Goal: Information Seeking & Learning: Compare options

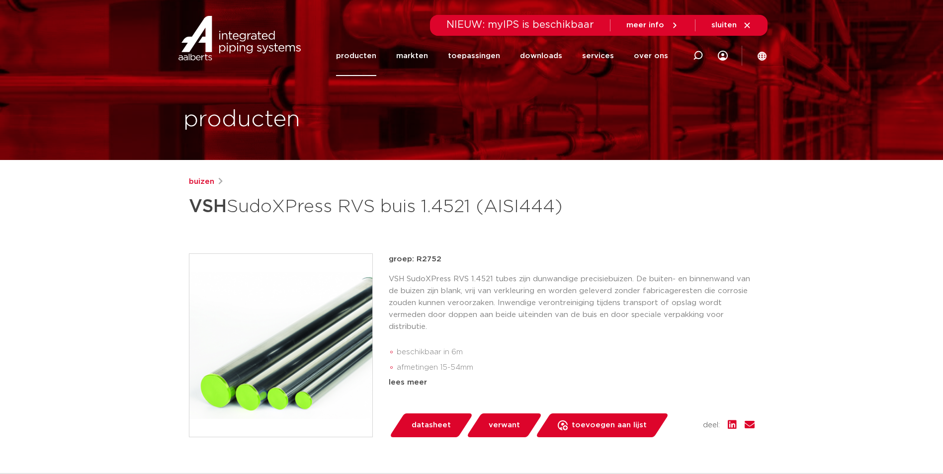
click at [360, 60] on link "producten" at bounding box center [356, 56] width 40 height 40
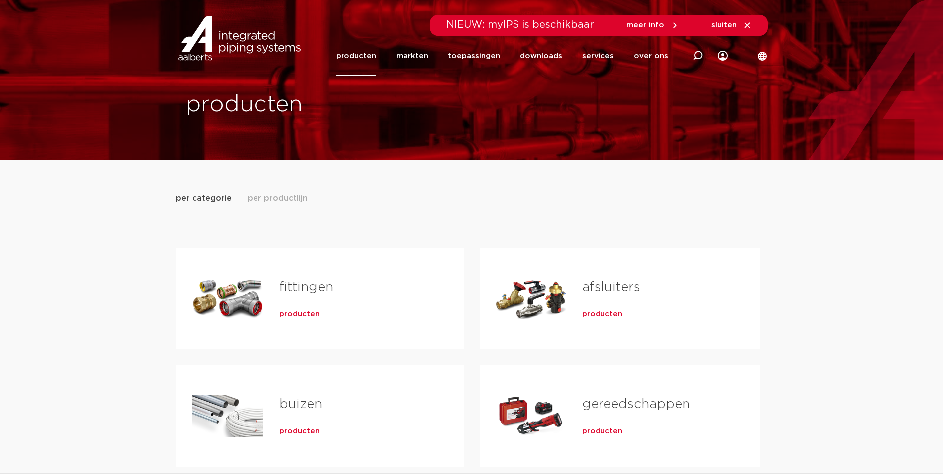
click at [306, 315] on span "producten" at bounding box center [299, 314] width 40 height 10
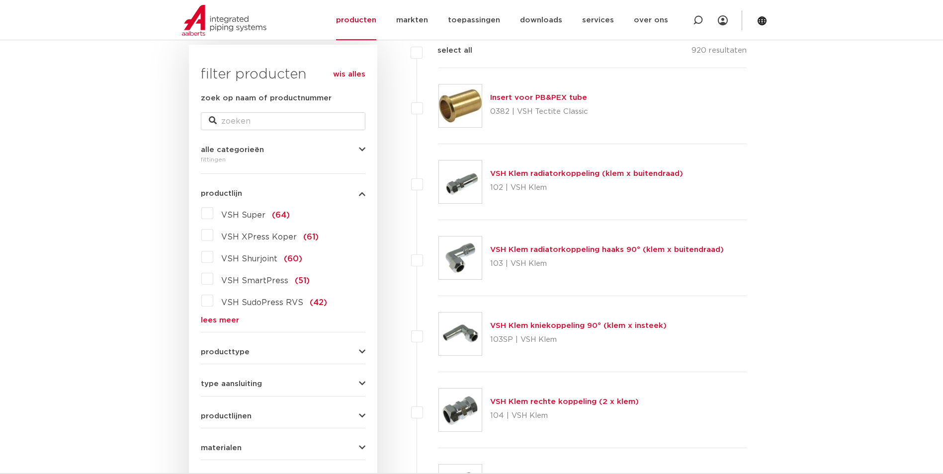
scroll to position [149, 0]
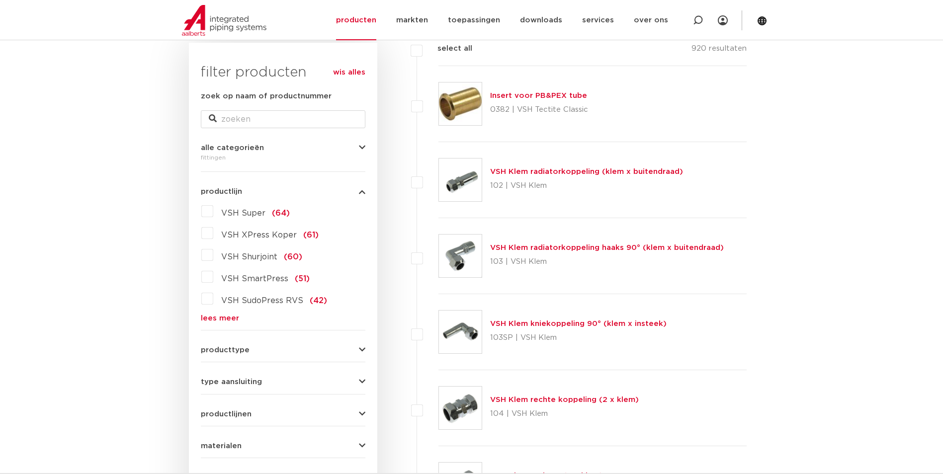
click at [258, 235] on span "VSH XPress Koper" at bounding box center [259, 235] width 76 height 8
click at [0, 0] on input "VSH XPress Koper (61)" at bounding box center [0, 0] width 0 height 0
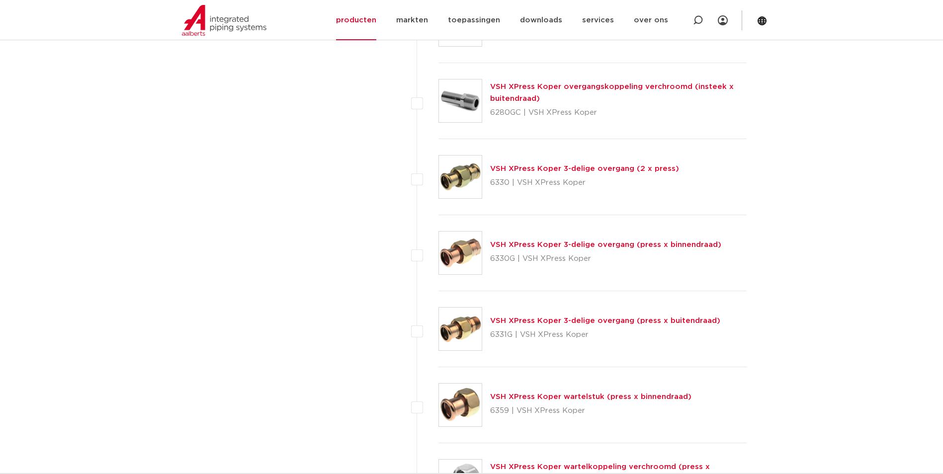
scroll to position [1144, 0]
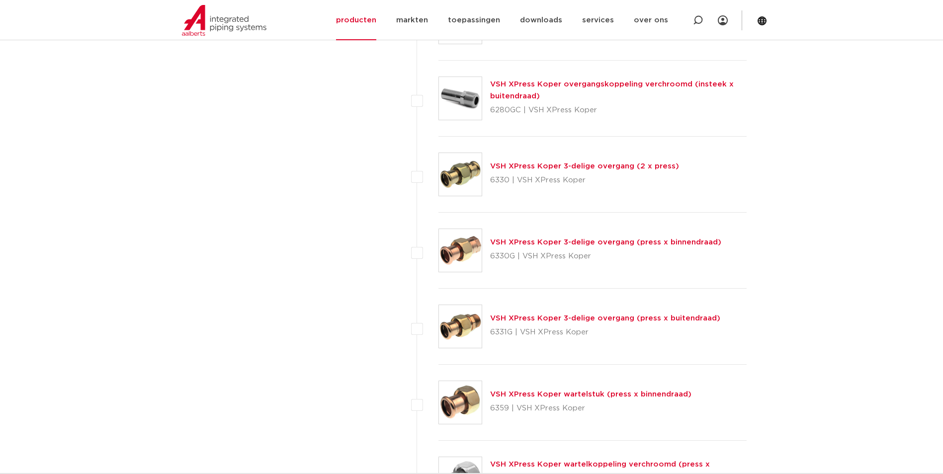
click at [508, 314] on div "VSH XPress Koper 3-delige overgang (press x buitendraad) 6331G | VSH XPress Kop…" at bounding box center [605, 327] width 230 height 28
click at [510, 318] on link "VSH XPress Koper 3-delige overgang (press x buitendraad)" at bounding box center [605, 318] width 230 height 7
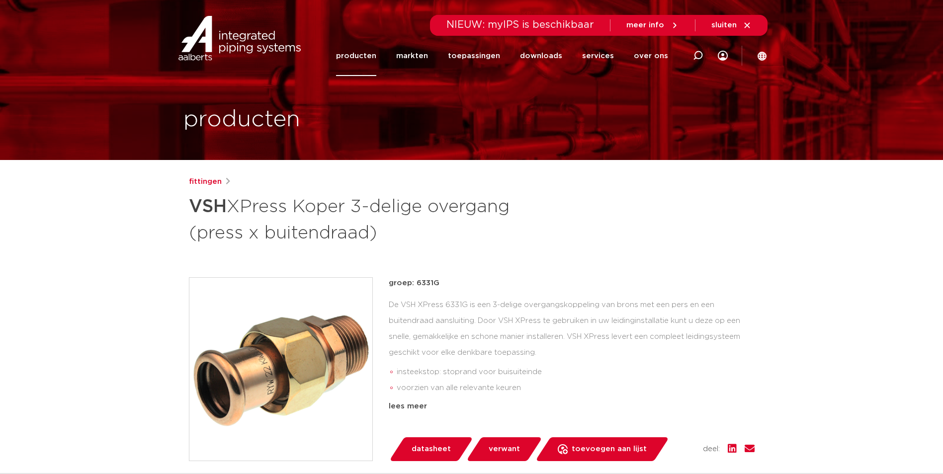
drag, startPoint x: 197, startPoint y: 373, endPoint x: 262, endPoint y: 410, distance: 74.1
click at [262, 410] on img at bounding box center [280, 369] width 183 height 183
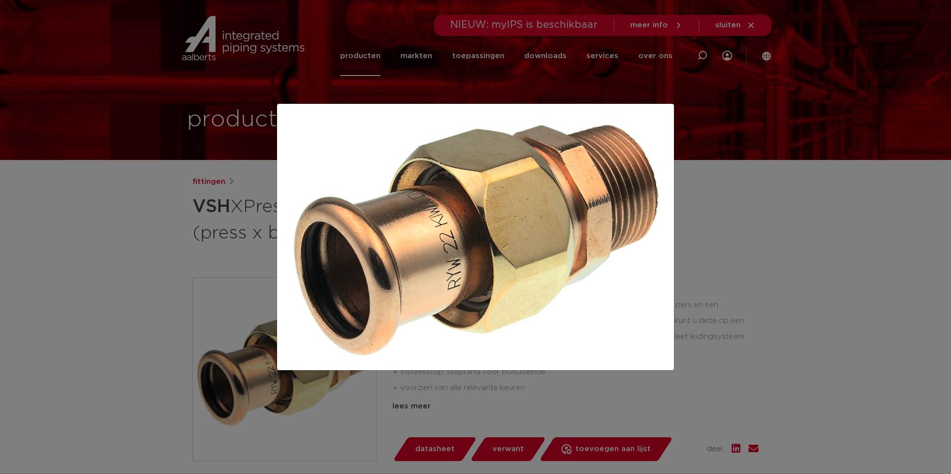
drag, startPoint x: 787, startPoint y: 141, endPoint x: 727, endPoint y: 150, distance: 60.8
click at [787, 141] on div at bounding box center [475, 237] width 951 height 474
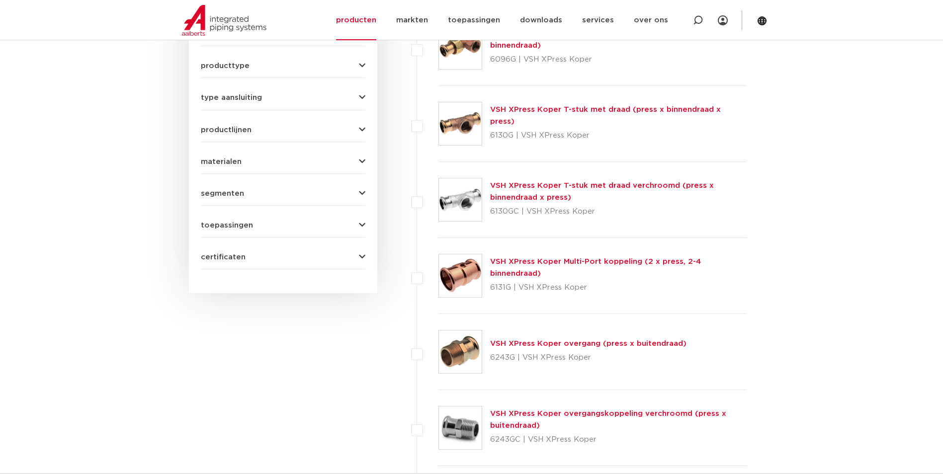
scroll to position [348, 0]
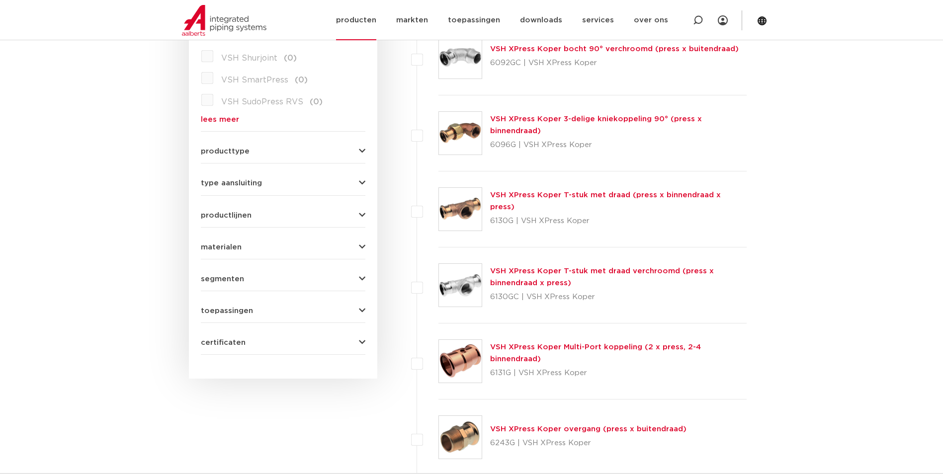
click at [370, 27] on link "producten" at bounding box center [356, 20] width 40 height 40
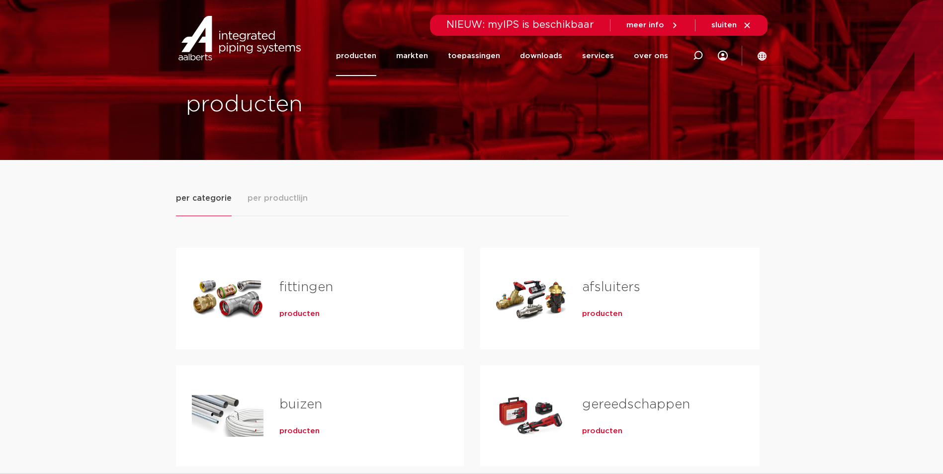
click at [290, 313] on span "producten" at bounding box center [299, 314] width 40 height 10
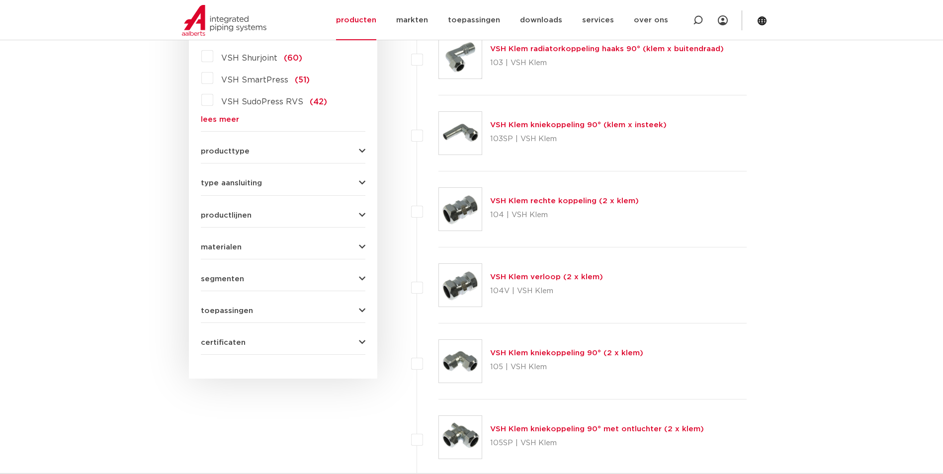
scroll to position [149, 0]
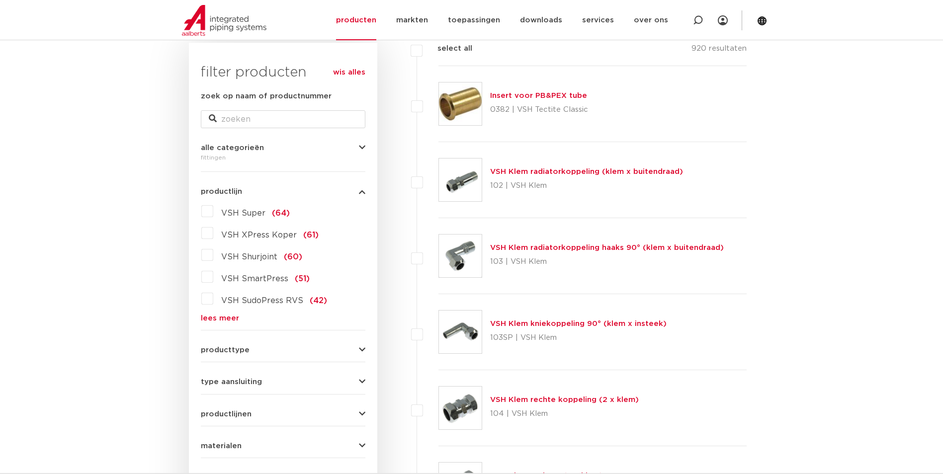
click at [223, 322] on link "lees meer" at bounding box center [283, 318] width 165 height 7
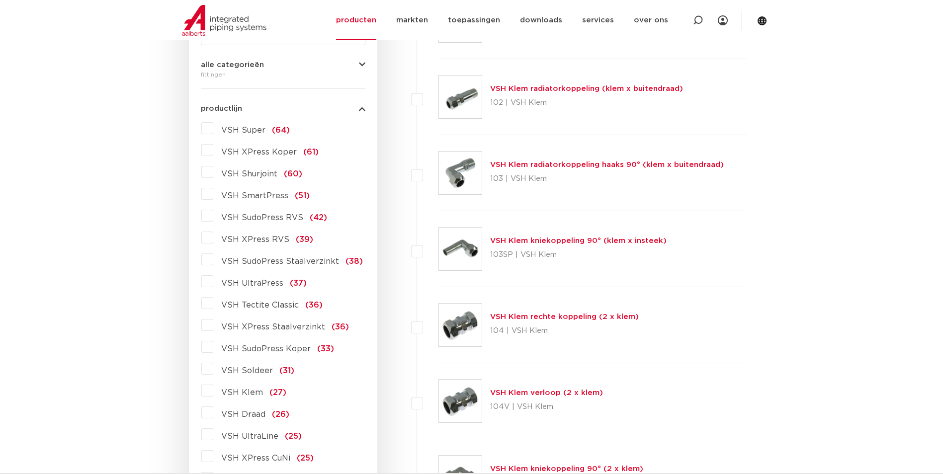
scroll to position [249, 0]
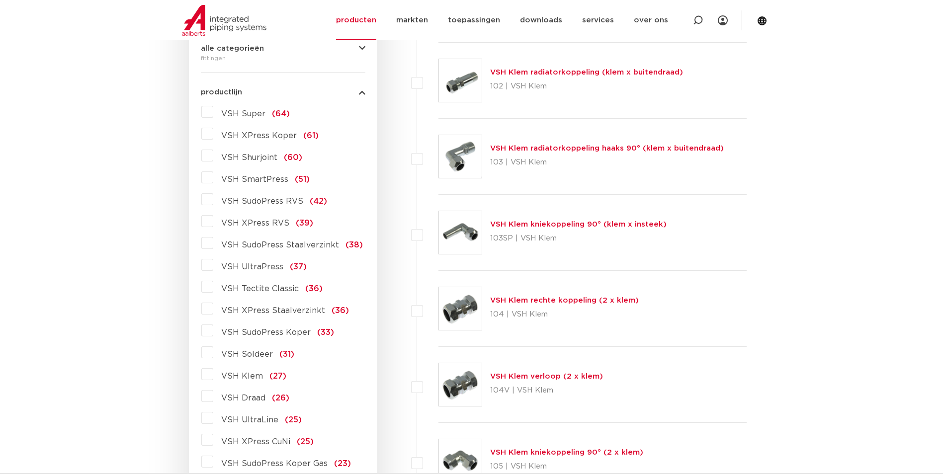
click at [255, 334] on span "VSH SudoPress Koper" at bounding box center [266, 333] width 90 height 8
click at [0, 0] on input "VSH SudoPress Koper (33)" at bounding box center [0, 0] width 0 height 0
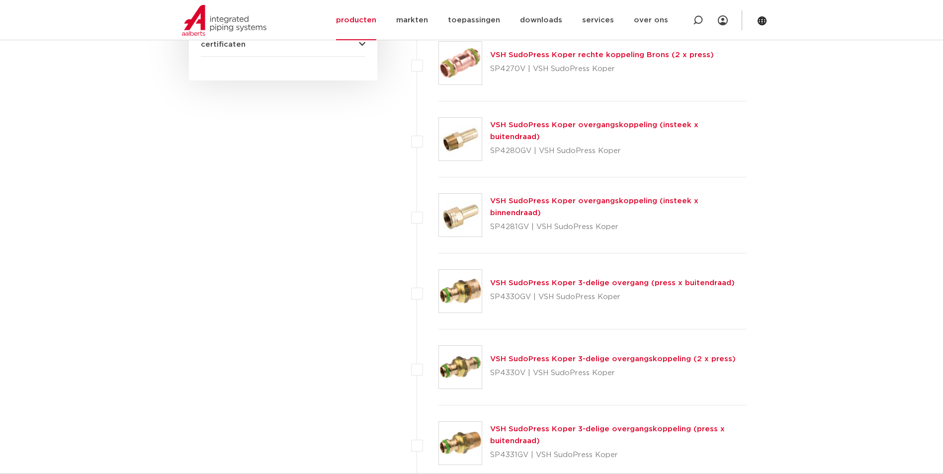
scroll to position [746, 0]
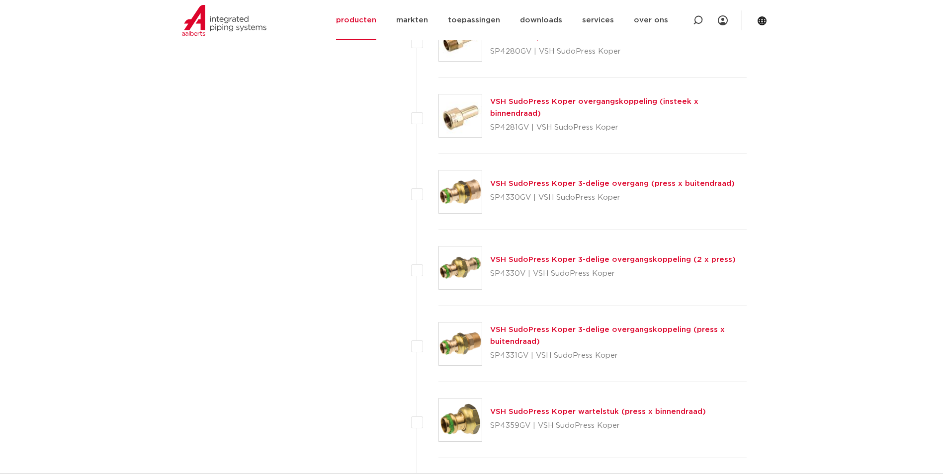
click at [588, 333] on link "VSH SudoPress Koper 3-delige overgangskoppeling (press x buitendraad)" at bounding box center [607, 335] width 235 height 19
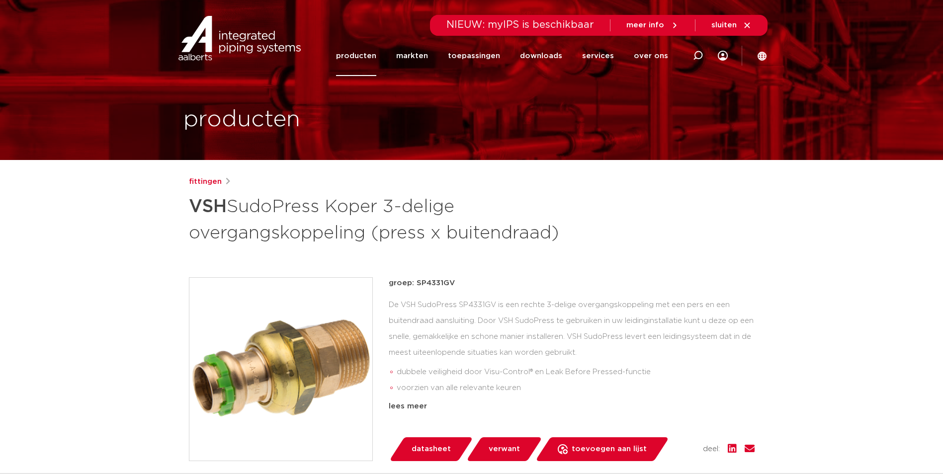
click at [354, 52] on link "producten" at bounding box center [356, 56] width 40 height 40
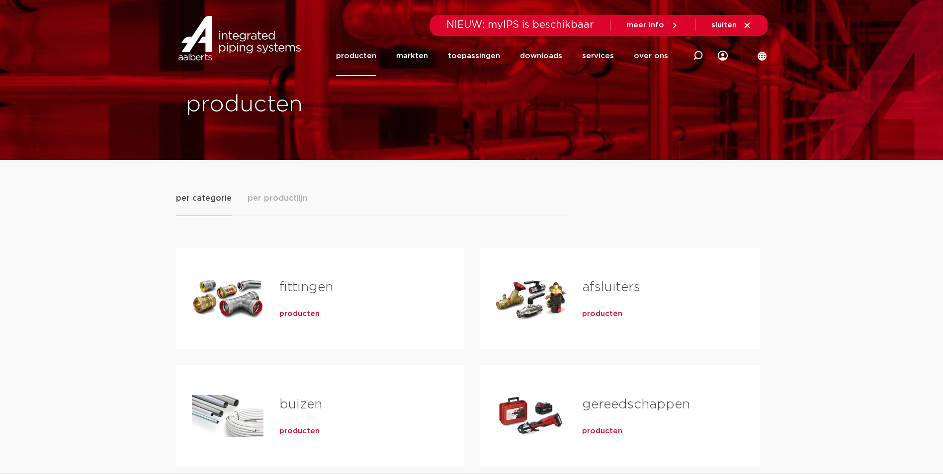
click at [296, 314] on span "producten" at bounding box center [299, 314] width 40 height 10
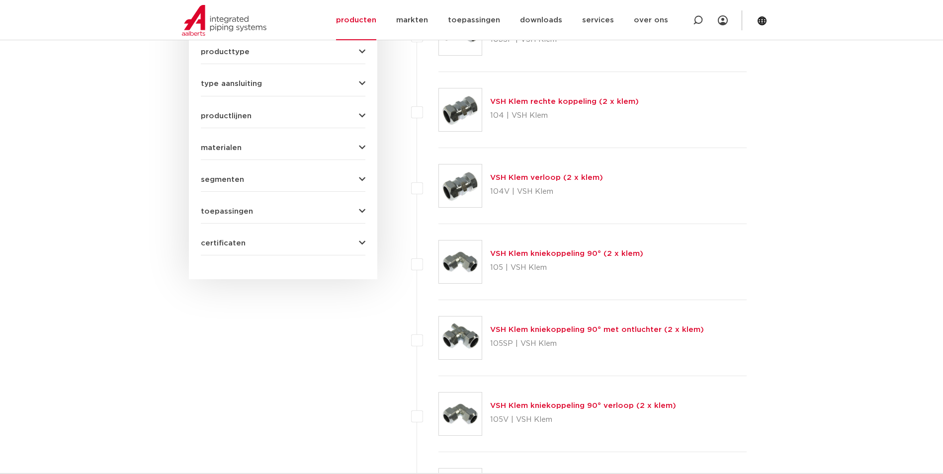
scroll to position [199, 0]
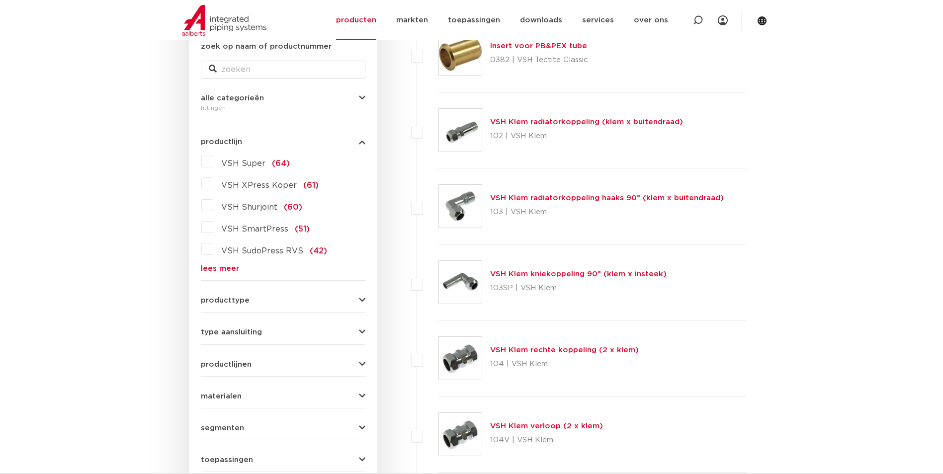
click at [225, 270] on link "lees meer" at bounding box center [283, 268] width 165 height 7
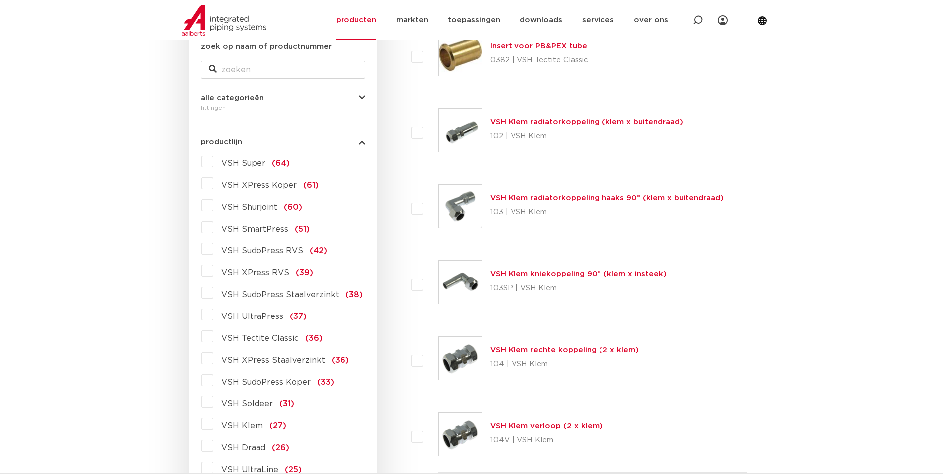
click at [283, 362] on span "VSH XPress Staalverzinkt" at bounding box center [273, 361] width 104 height 8
click at [0, 0] on input "VSH XPress Staalverzinkt (36)" at bounding box center [0, 0] width 0 height 0
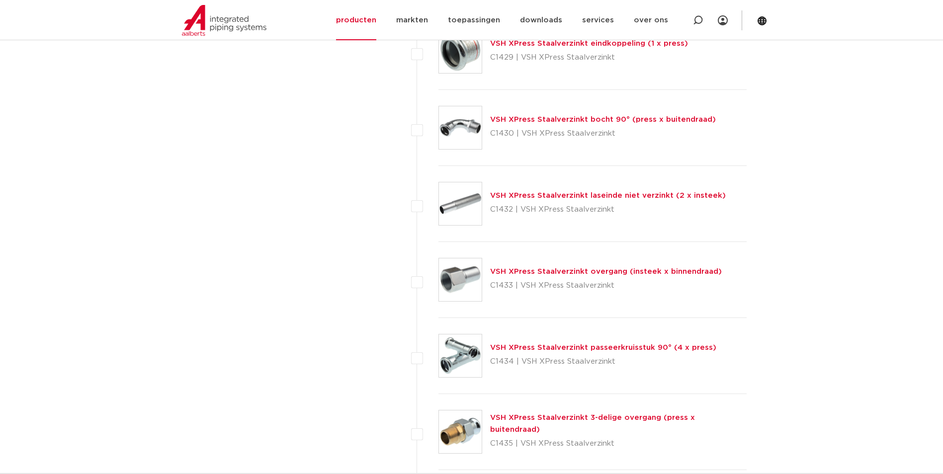
scroll to position [1740, 0]
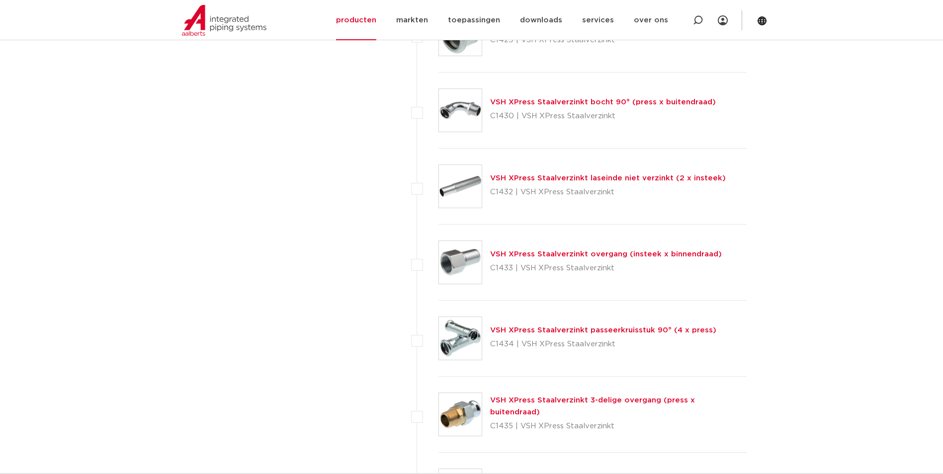
click at [524, 405] on link "VSH XPress Staalverzinkt 3-delige overgang (press x buitendraad)" at bounding box center [592, 406] width 205 height 19
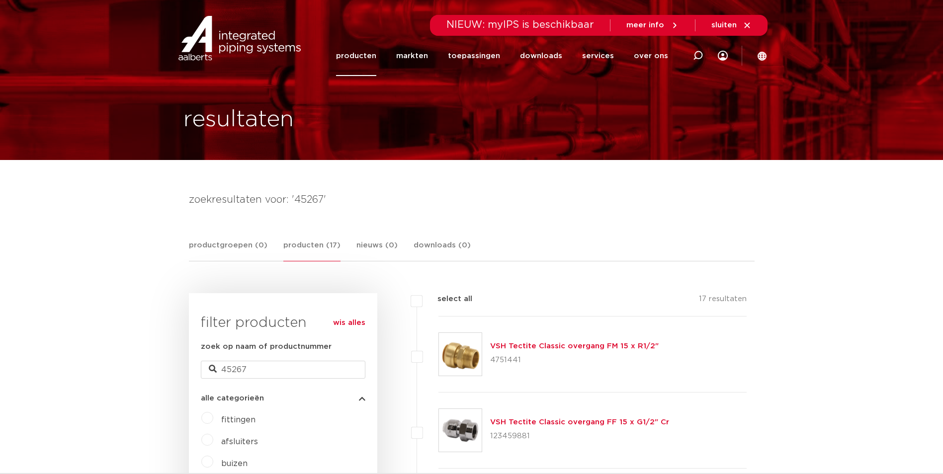
click at [363, 61] on link "producten" at bounding box center [356, 56] width 40 height 40
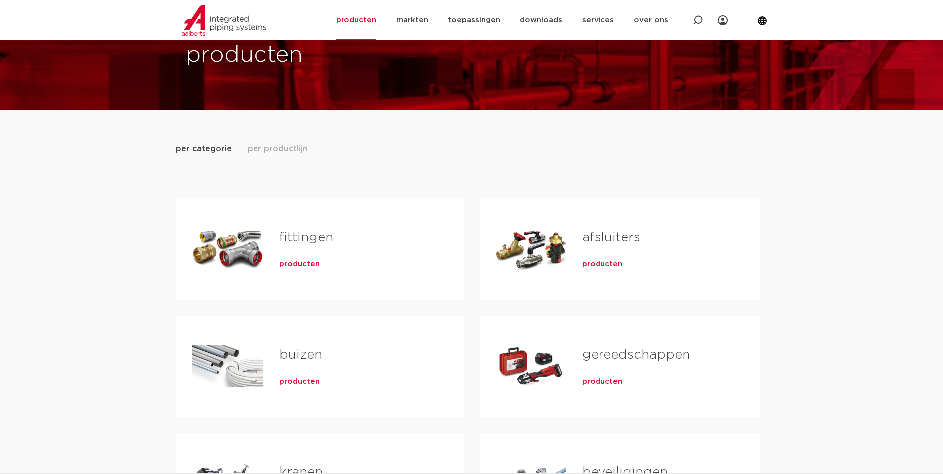
click at [304, 260] on span "producten" at bounding box center [299, 265] width 40 height 10
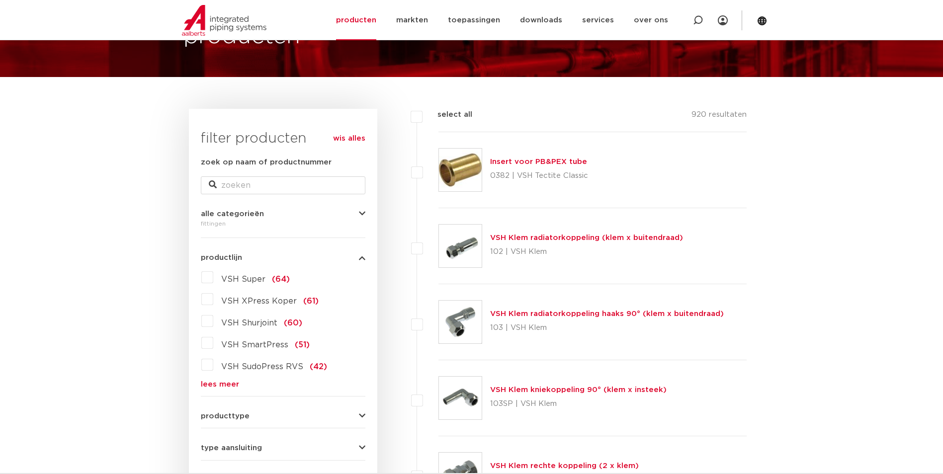
scroll to position [99, 0]
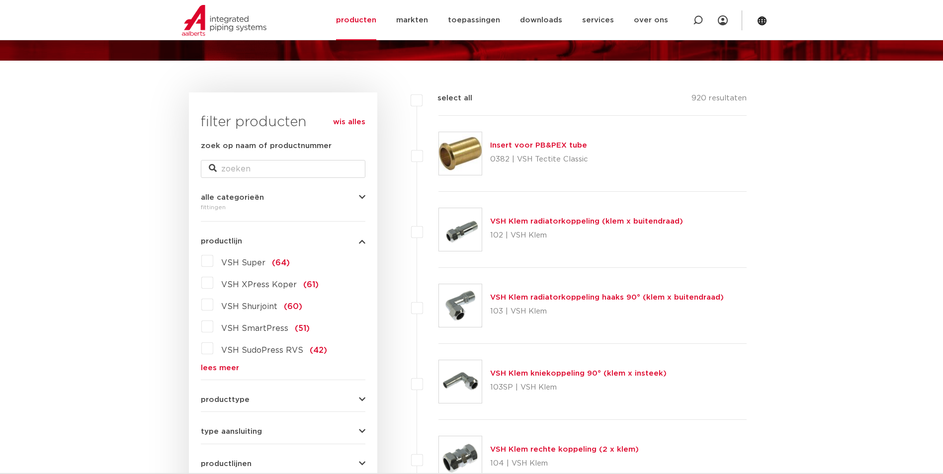
click at [237, 365] on link "lees meer" at bounding box center [283, 367] width 165 height 7
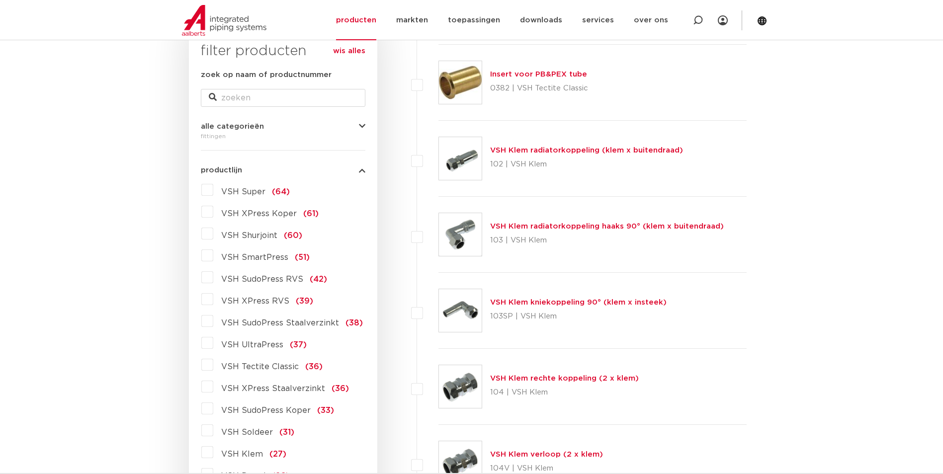
scroll to position [199, 0]
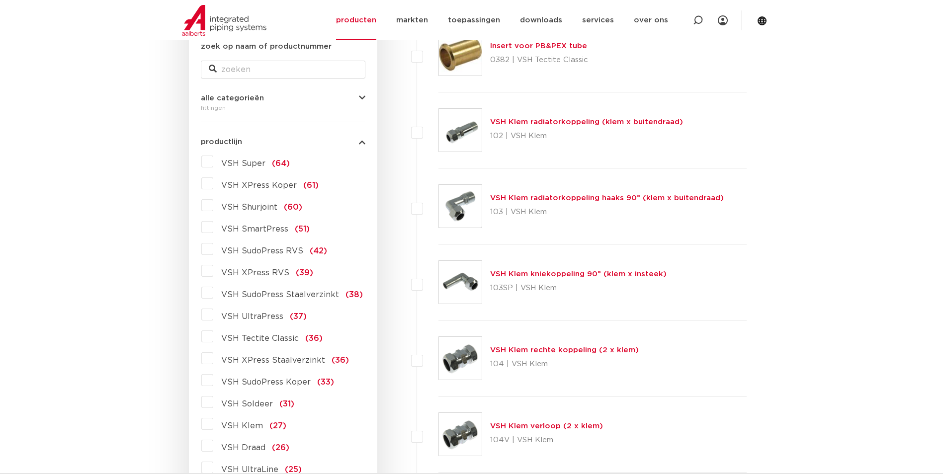
click at [260, 340] on span "VSH Tectite Classic" at bounding box center [260, 339] width 78 height 8
click at [0, 0] on input "VSH Tectite Classic (36)" at bounding box center [0, 0] width 0 height 0
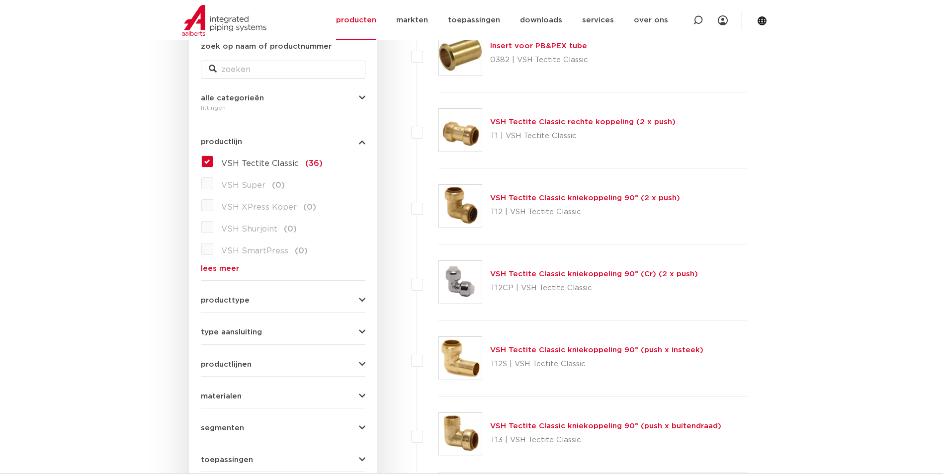
click at [605, 118] on link "VSH Tectite Classic rechte koppeling (2 x push)" at bounding box center [582, 121] width 185 height 7
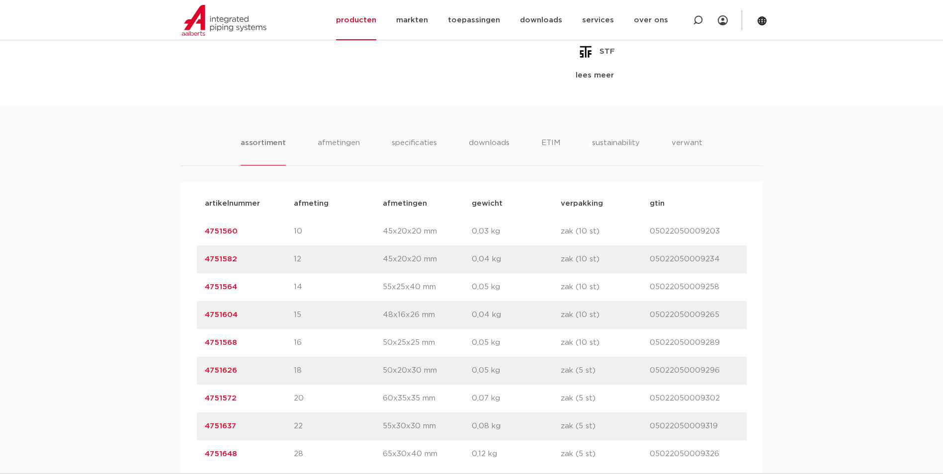
scroll to position [597, 0]
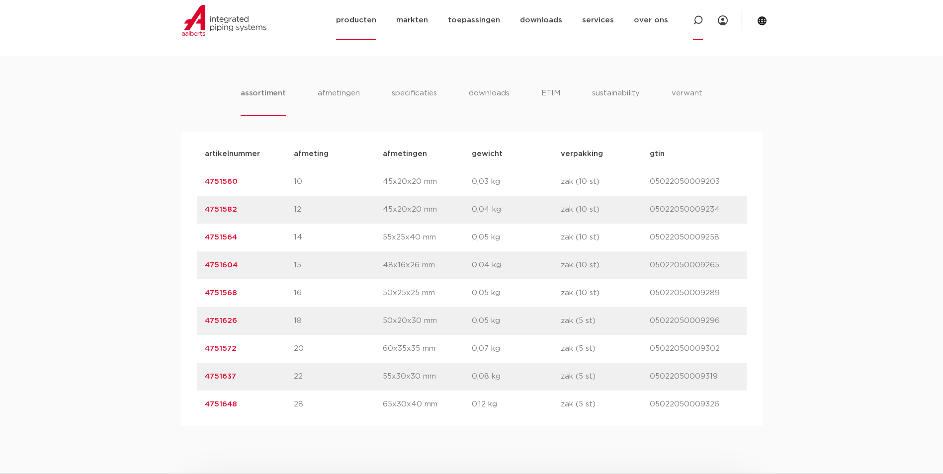
click at [694, 18] on icon at bounding box center [698, 20] width 10 height 10
paste input "C77401LF"
type input "C77401LF"
click button "Zoeken" at bounding box center [0, 0] width 0 height 0
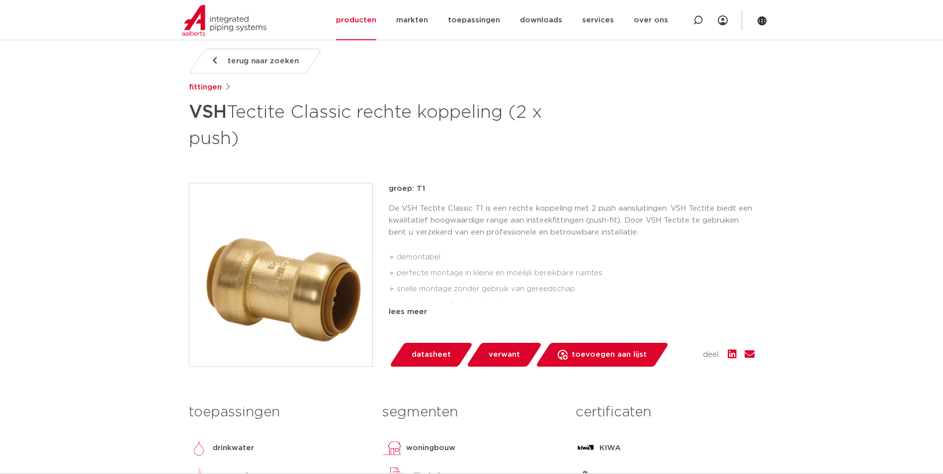
scroll to position [33, 0]
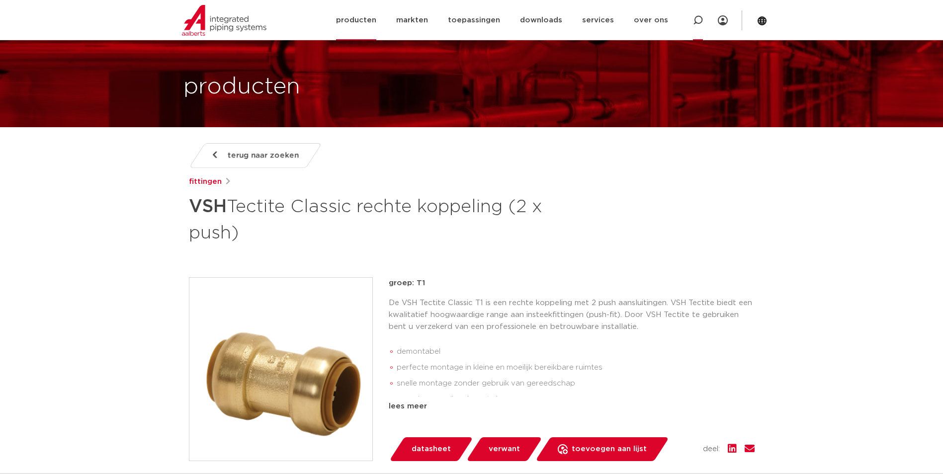
click at [696, 22] on icon at bounding box center [698, 20] width 12 height 12
paste input "45267"
type input "C"
paste input "45267"
type input "45267"
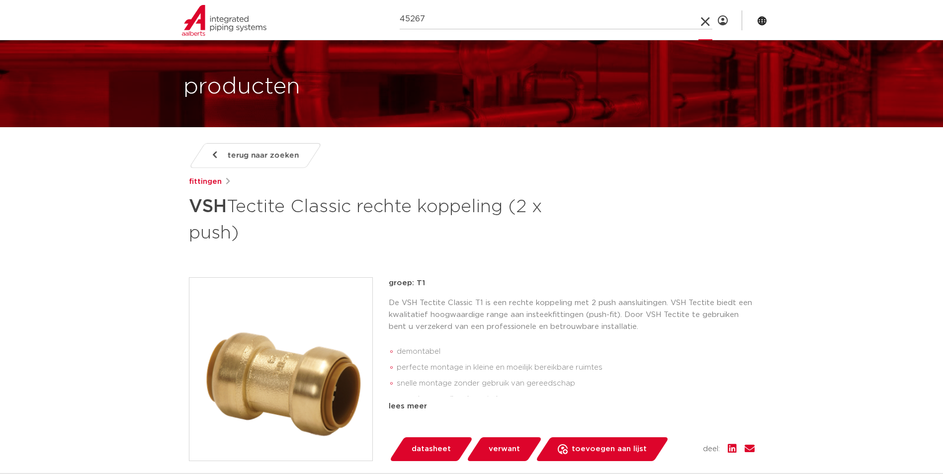
click button "Zoeken" at bounding box center [0, 0] width 0 height 0
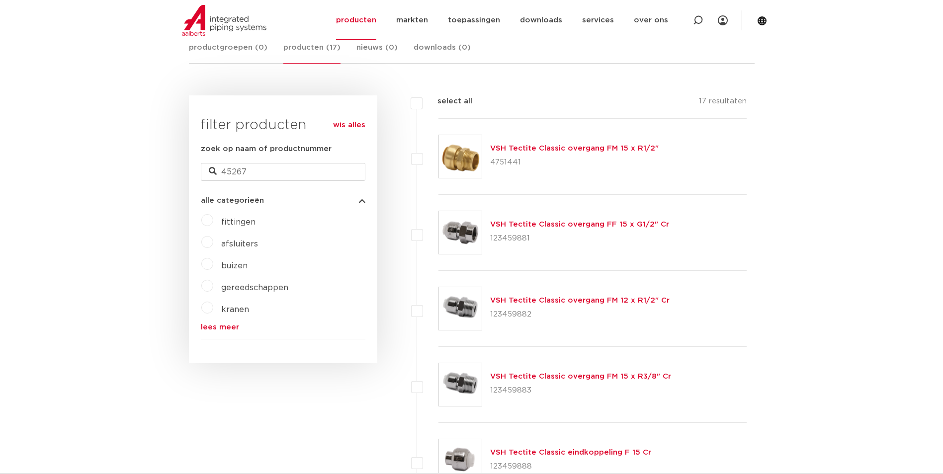
scroll to position [199, 0]
click at [606, 148] on link "VSH Tectite Classic overgang FM 15 x R1/2"" at bounding box center [574, 147] width 169 height 7
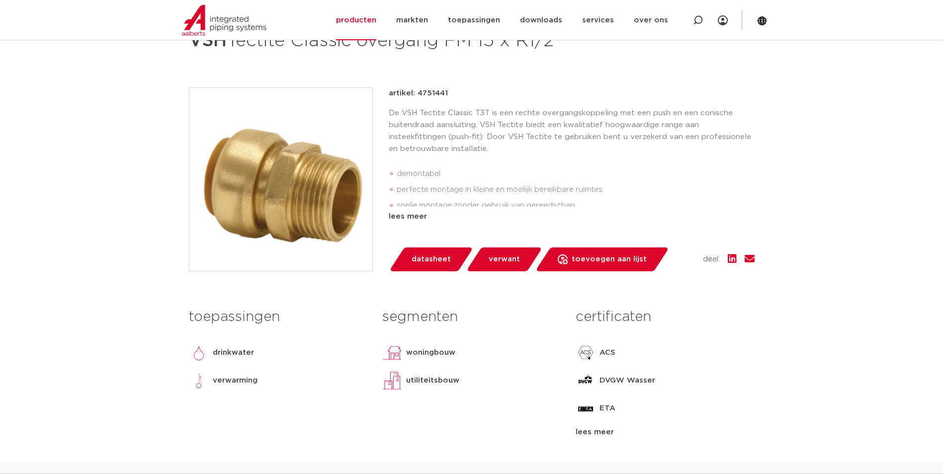
scroll to position [149, 0]
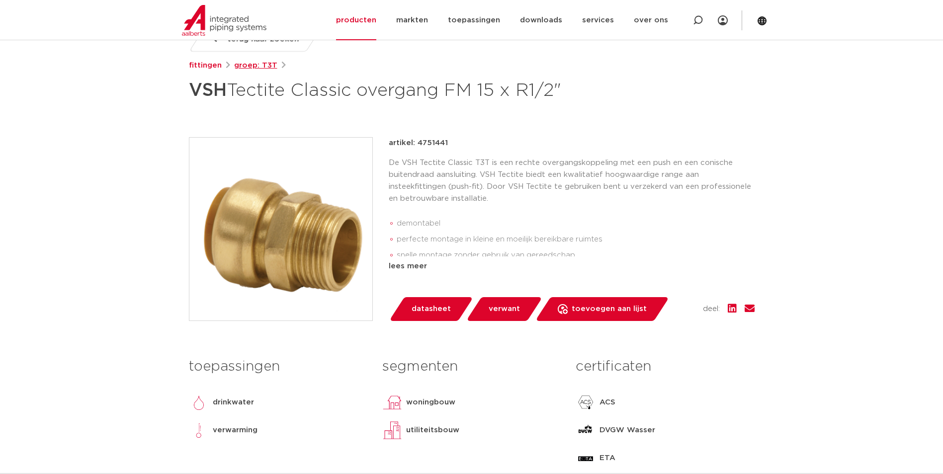
click at [255, 64] on link "groep: T3T" at bounding box center [255, 66] width 43 height 12
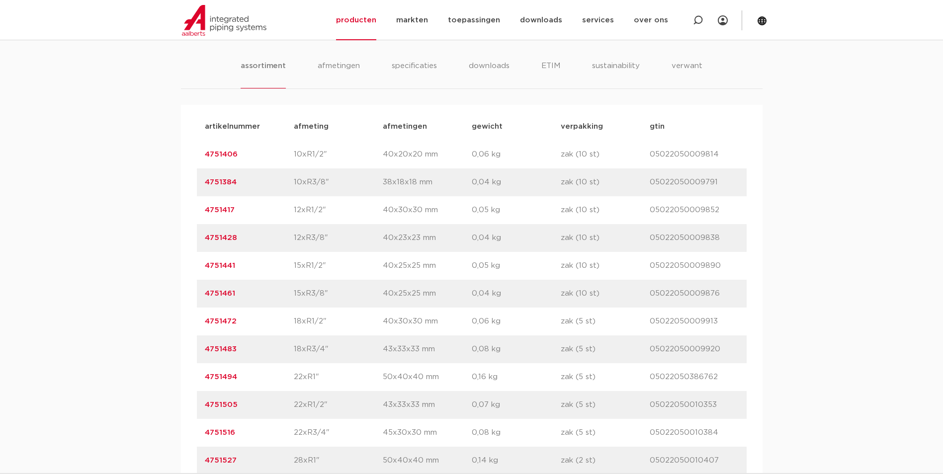
scroll to position [646, 0]
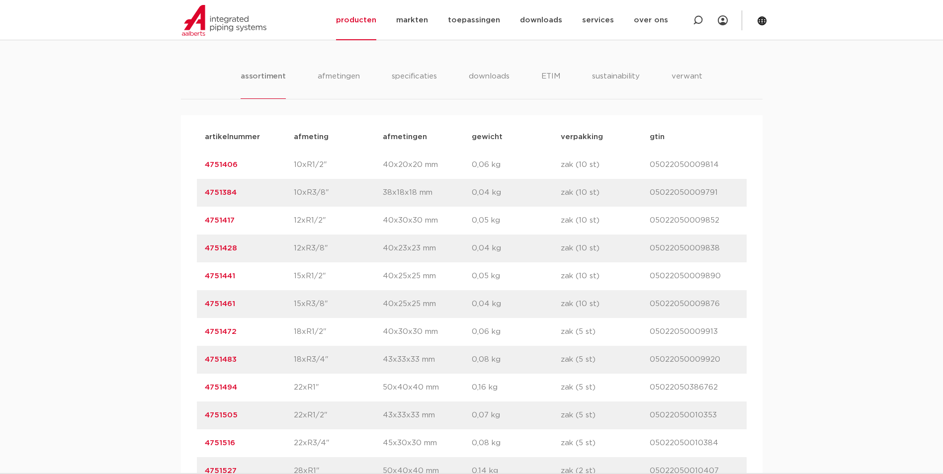
click at [229, 278] on link "4751441" at bounding box center [220, 275] width 30 height 7
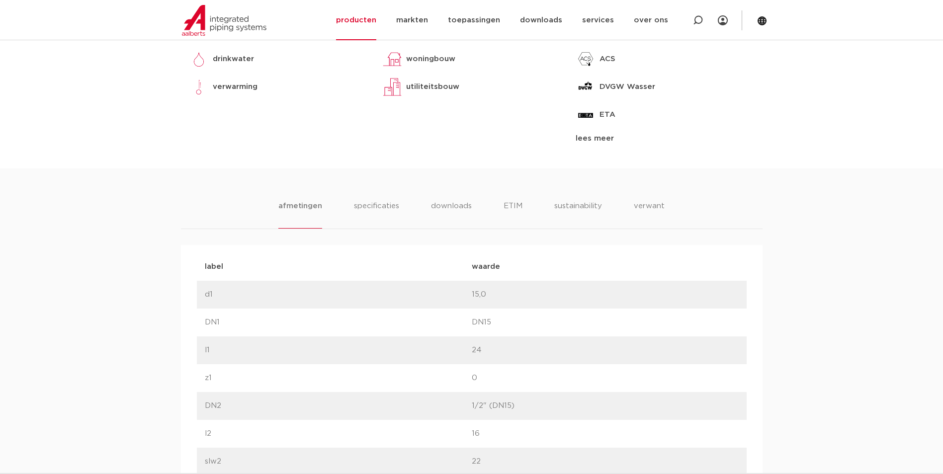
scroll to position [497, 0]
click at [374, 224] on li "specificaties" at bounding box center [377, 210] width 48 height 28
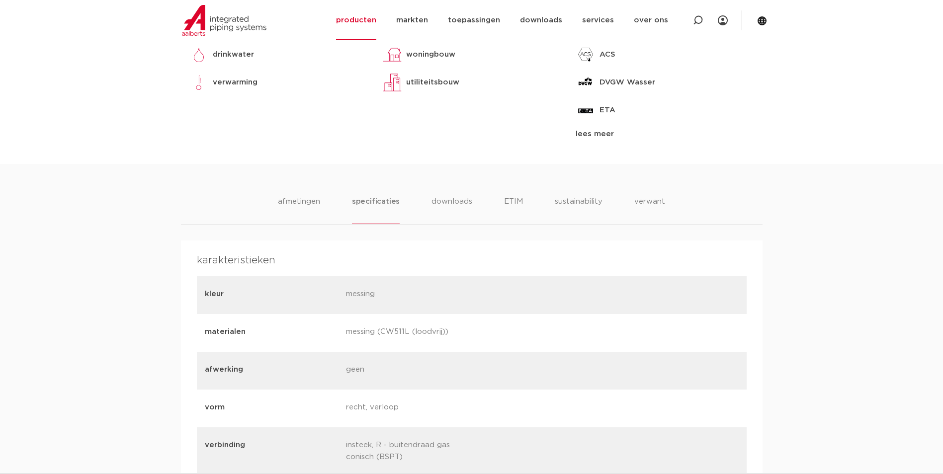
drag, startPoint x: 382, startPoint y: 356, endPoint x: 409, endPoint y: 353, distance: 26.5
click at [409, 340] on p "messing (CW511L (loodvrij))" at bounding box center [413, 333] width 134 height 14
copy p "CW511L"
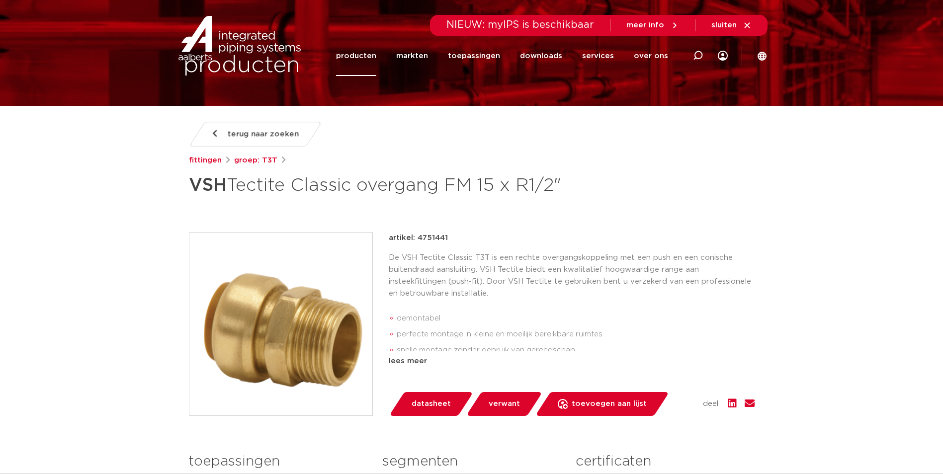
scroll to position [0, 0]
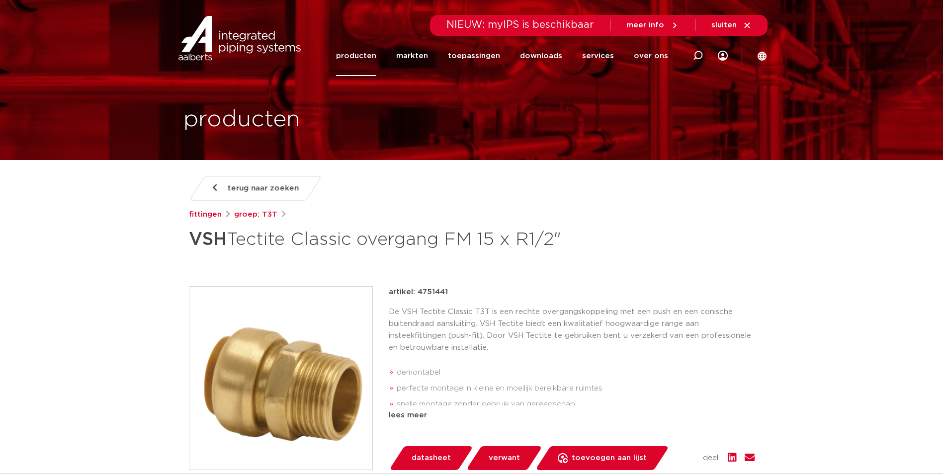
drag, startPoint x: 446, startPoint y: 315, endPoint x: 418, endPoint y: 316, distance: 27.4
click at [418, 298] on div "artikel: 4751441" at bounding box center [572, 292] width 366 height 12
copy p "4751441"
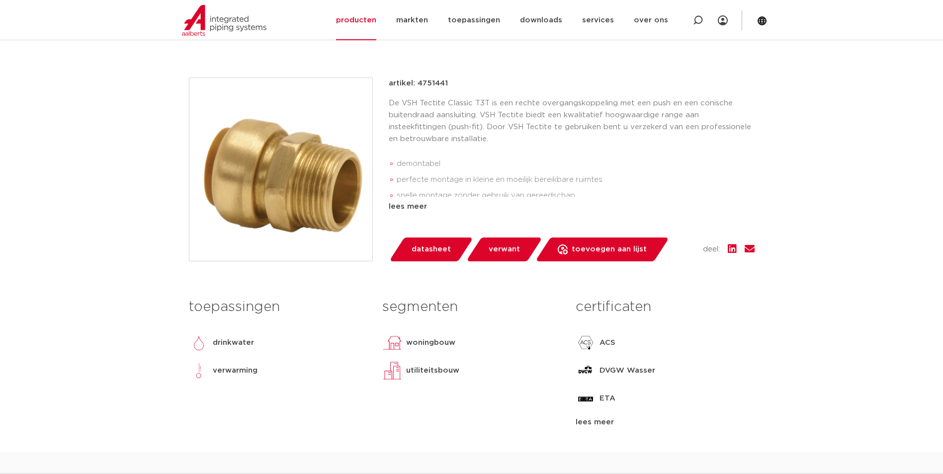
scroll to position [298, 0]
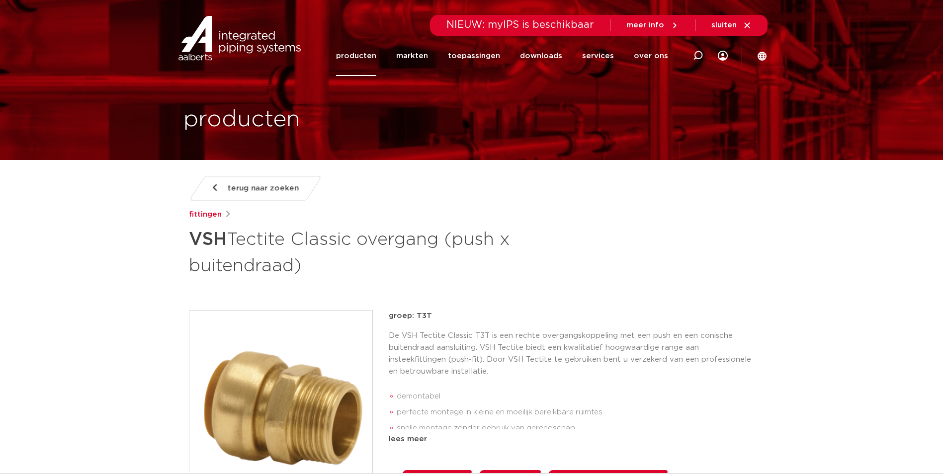
scroll to position [199, 0]
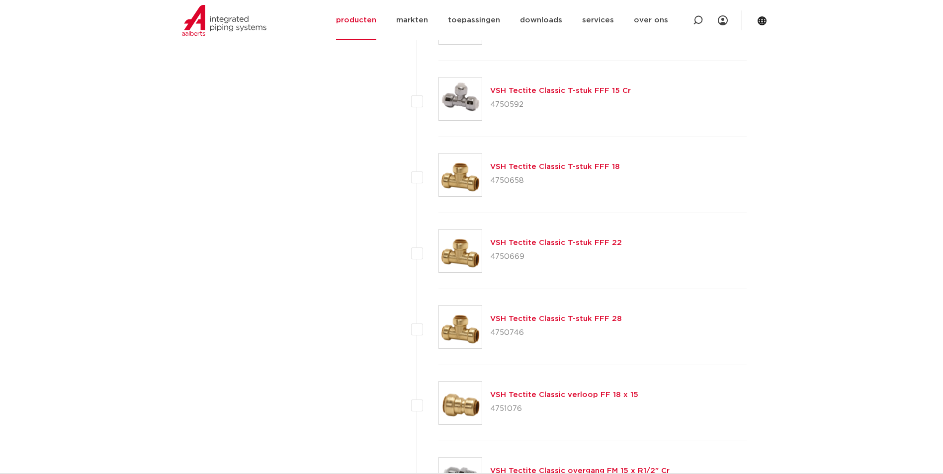
scroll to position [646, 0]
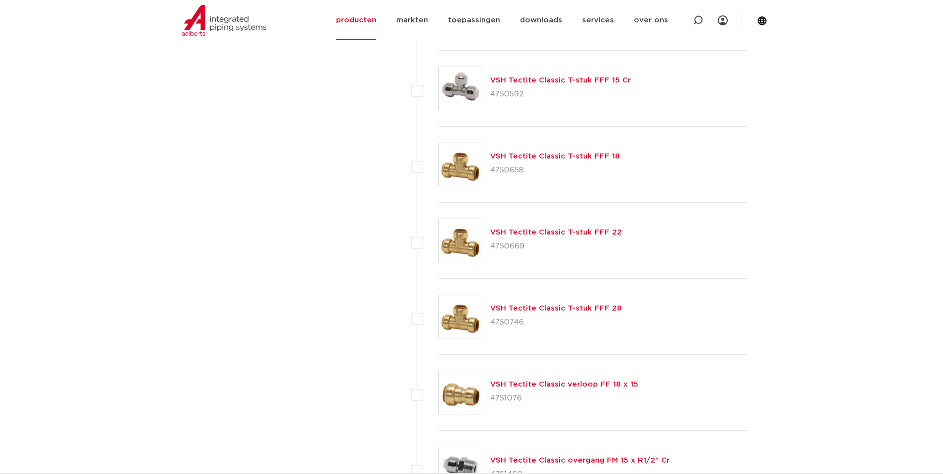
click at [530, 158] on link "VSH Tectite Classic T-stuk FFF 18" at bounding box center [555, 156] width 130 height 7
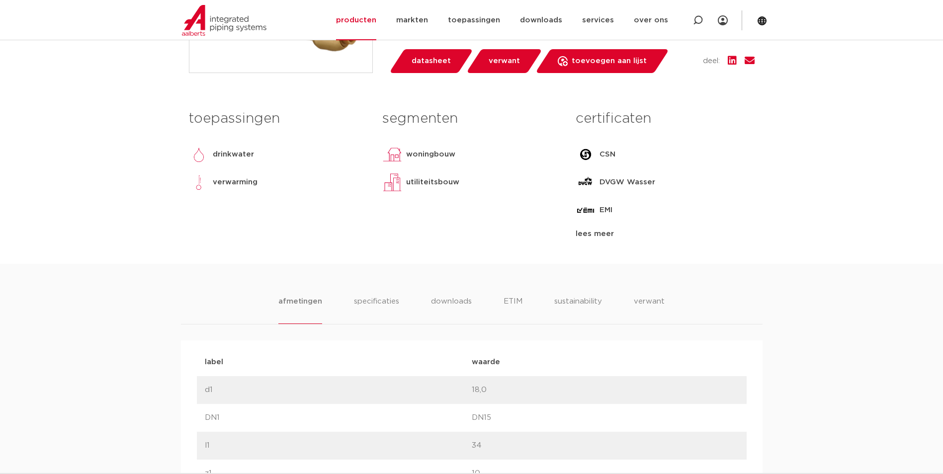
scroll to position [398, 0]
click at [452, 299] on li "downloads" at bounding box center [451, 309] width 41 height 28
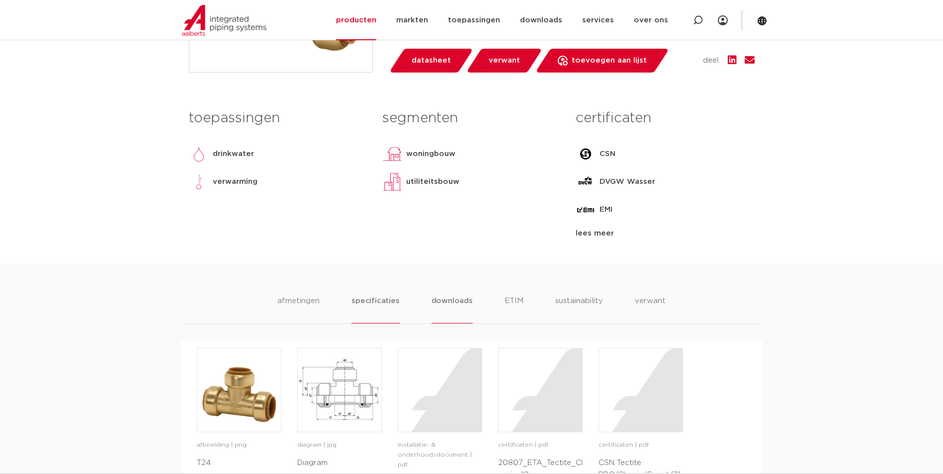
click at [394, 302] on li "specificaties" at bounding box center [376, 309] width 48 height 28
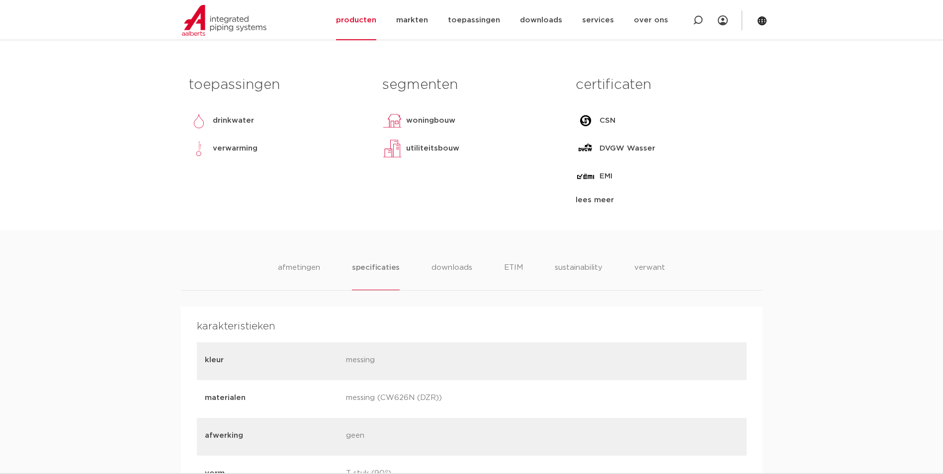
scroll to position [448, 0]
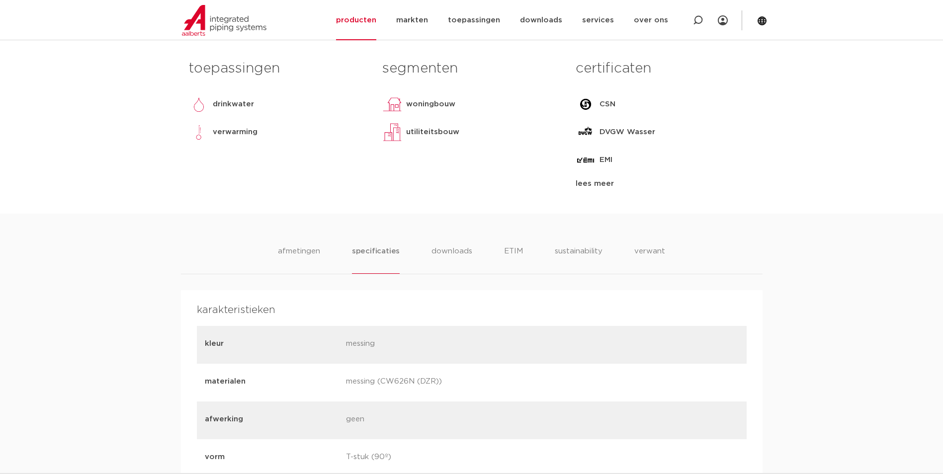
click at [386, 394] on div "materialen messing (CW626N (DZR))" at bounding box center [472, 383] width 550 height 38
drag, startPoint x: 382, startPoint y: 383, endPoint x: 417, endPoint y: 385, distance: 34.9
click at [417, 385] on p "messing (CW626N (DZR))" at bounding box center [413, 383] width 134 height 14
copy p "CW626N"
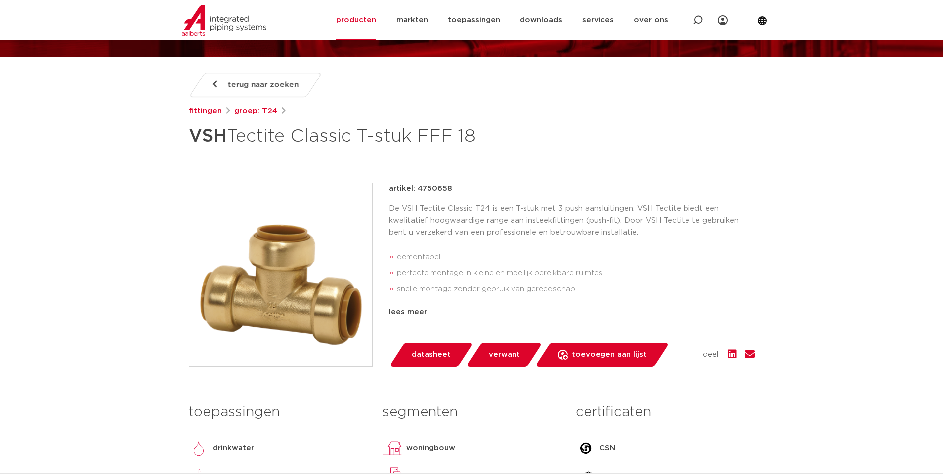
scroll to position [99, 0]
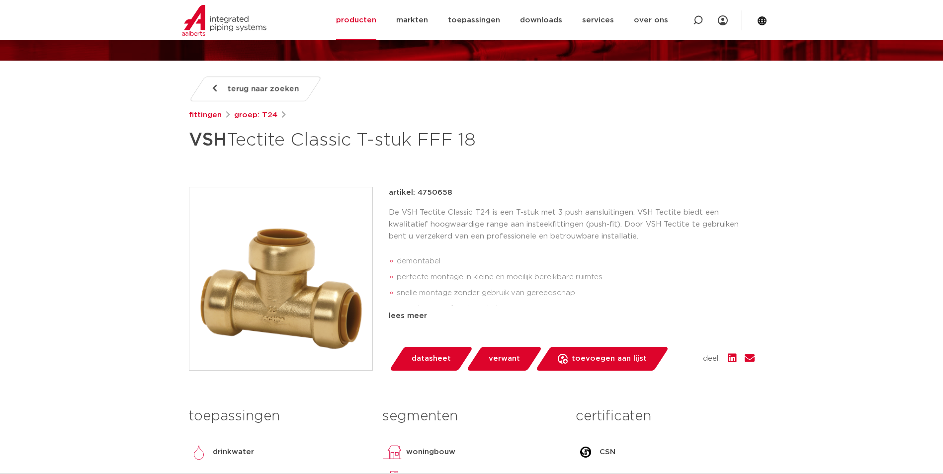
click at [313, 269] on img at bounding box center [280, 278] width 183 height 183
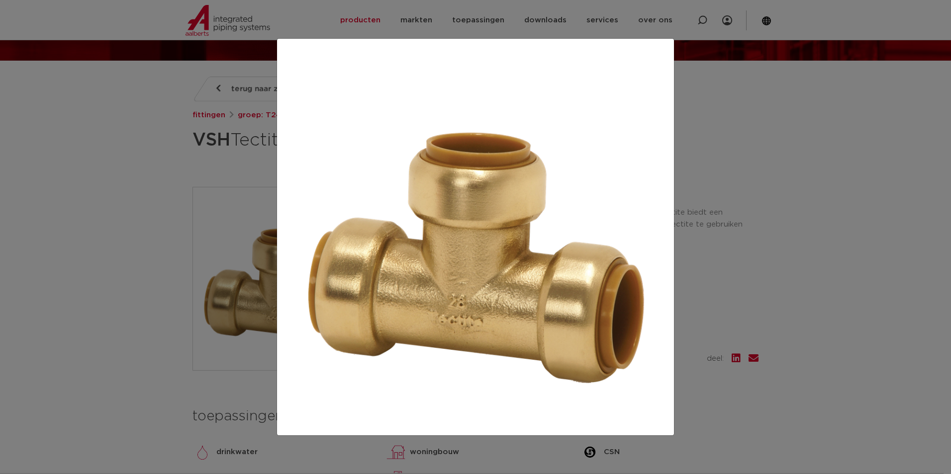
click at [888, 244] on div at bounding box center [475, 237] width 951 height 474
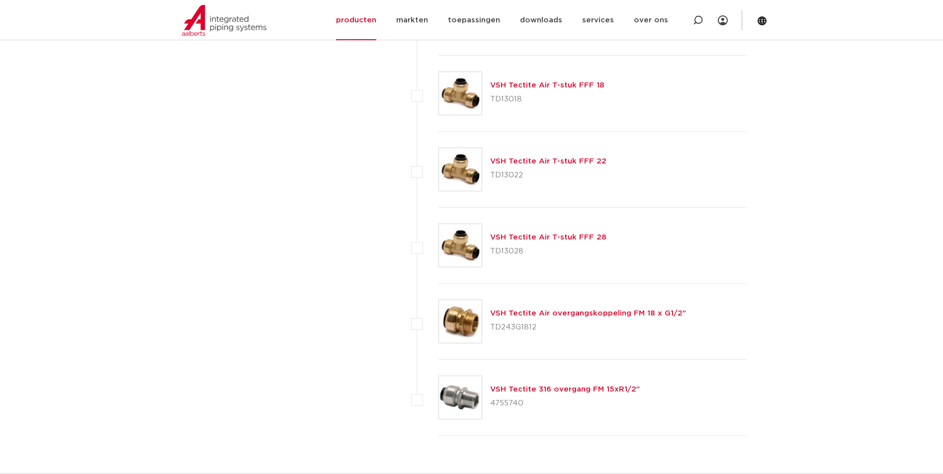
scroll to position [1172, 0]
click at [566, 316] on link "VSH Tectite Air overgangskoppeling FM 18 x G1/2"" at bounding box center [588, 315] width 196 height 7
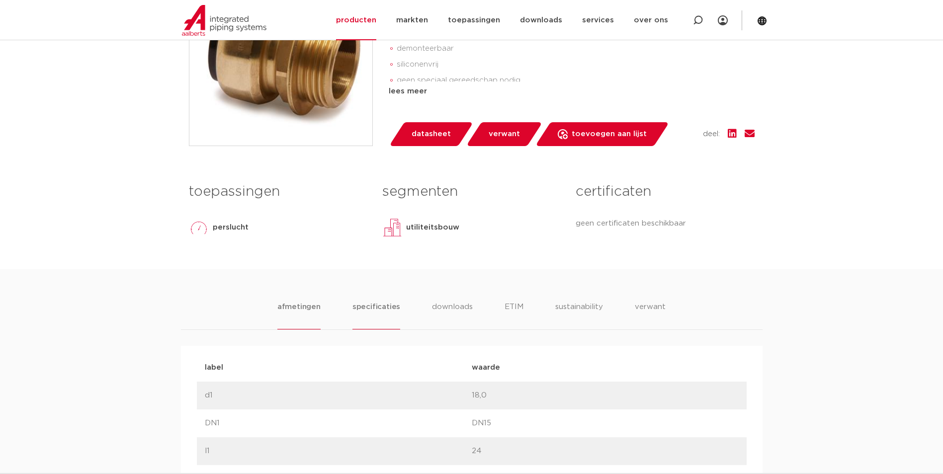
click at [374, 320] on li "specificaties" at bounding box center [377, 315] width 48 height 28
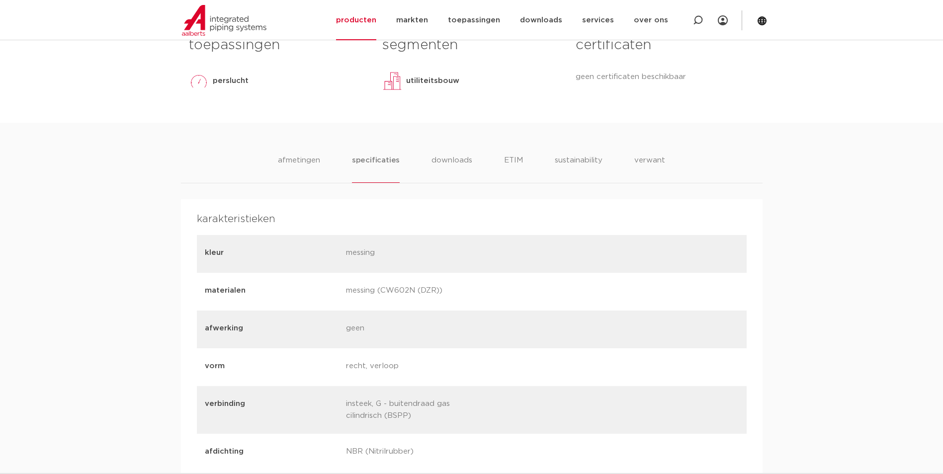
scroll to position [497, 0]
drag, startPoint x: 382, startPoint y: 289, endPoint x: 414, endPoint y: 291, distance: 31.4
click at [414, 291] on p "messing (CW602N (DZR))" at bounding box center [413, 289] width 134 height 14
copy p "CW602N"
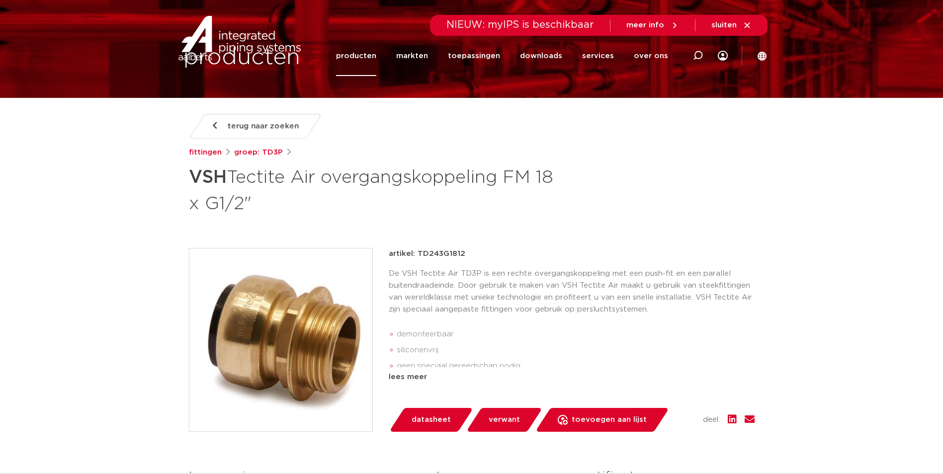
scroll to position [0, 0]
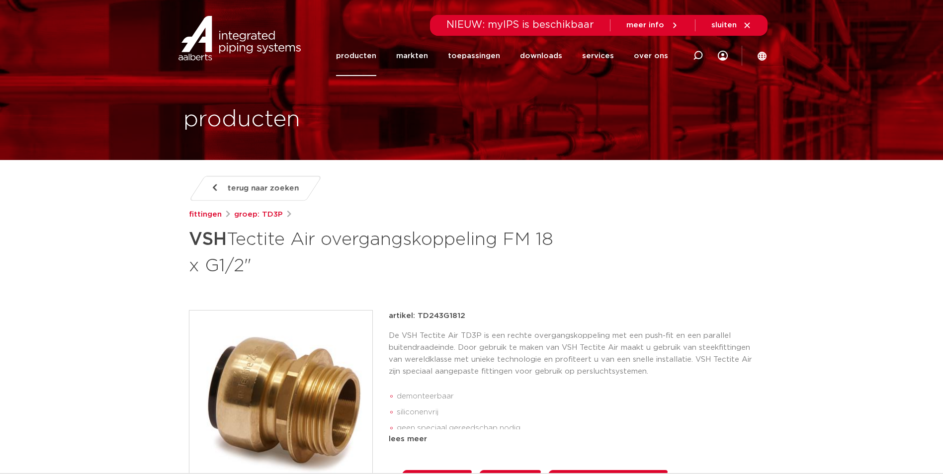
click at [446, 355] on p "De VSH Tectite Air TD3P is een rechte overgangskoppeling met een push-fit en ee…" at bounding box center [572, 354] width 366 height 48
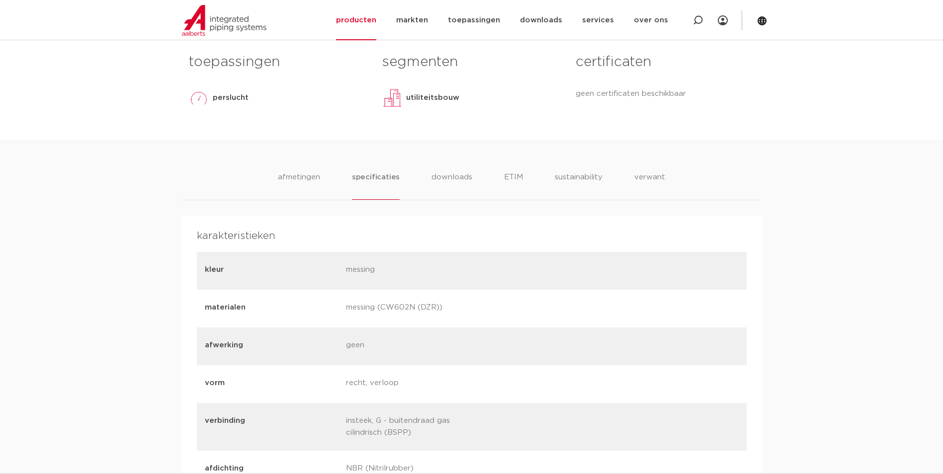
scroll to position [646, 0]
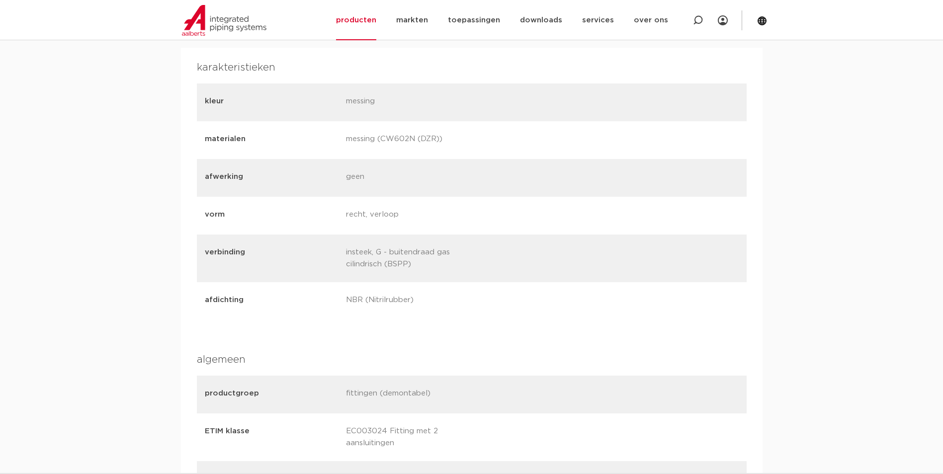
drag, startPoint x: 381, startPoint y: 135, endPoint x: 414, endPoint y: 141, distance: 33.3
click at [414, 141] on p "messing (CW602N (DZR))" at bounding box center [413, 140] width 134 height 14
copy p "CW602N"
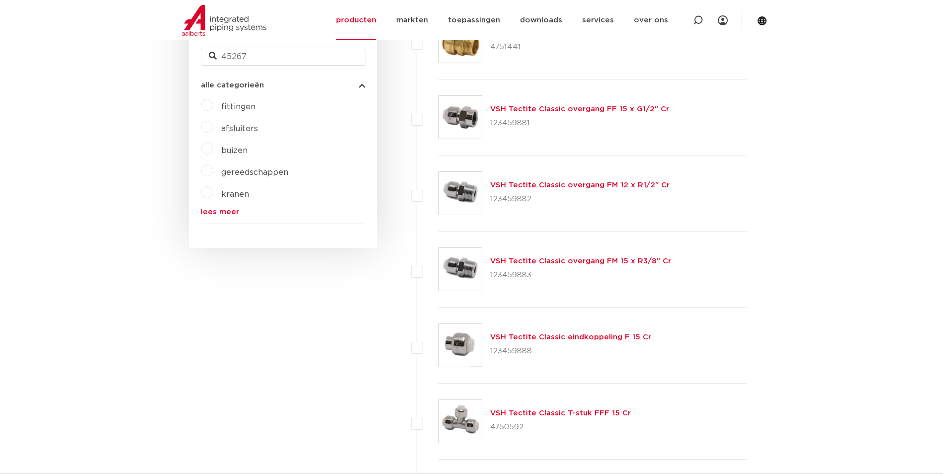
scroll to position [219, 0]
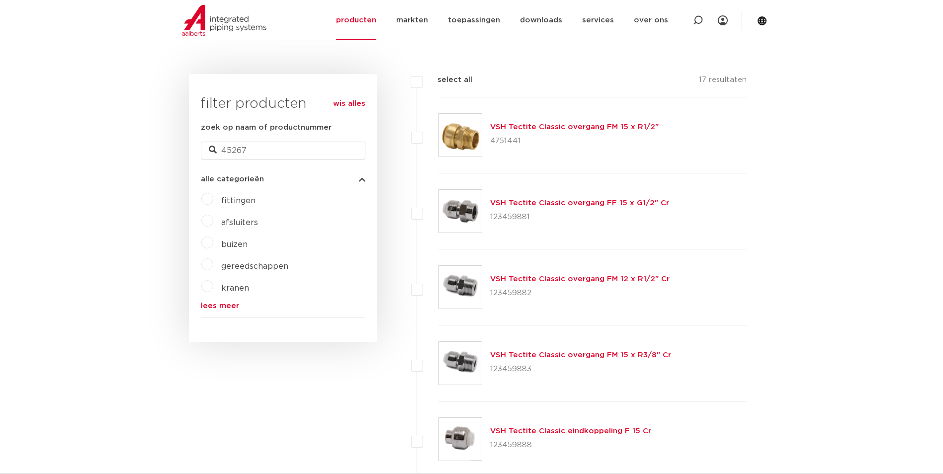
click at [549, 276] on link "VSH Tectite Classic overgang FM 12 x R1/2" Cr" at bounding box center [580, 278] width 180 height 7
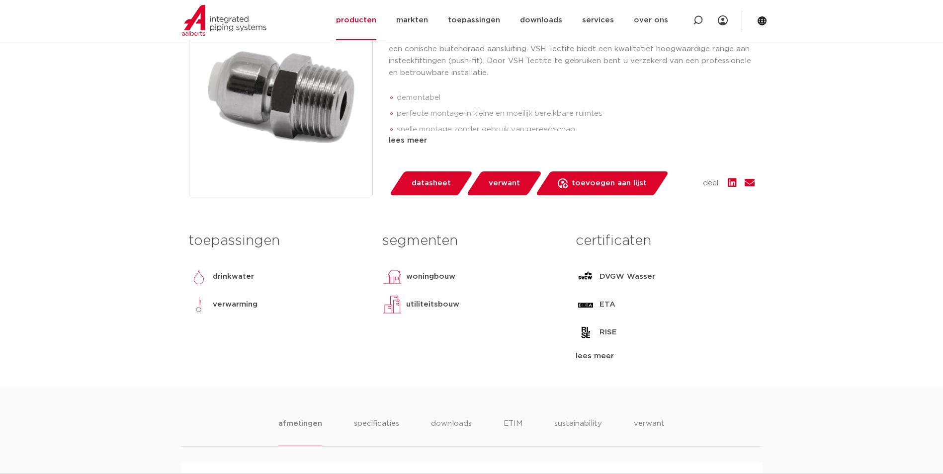
scroll to position [448, 0]
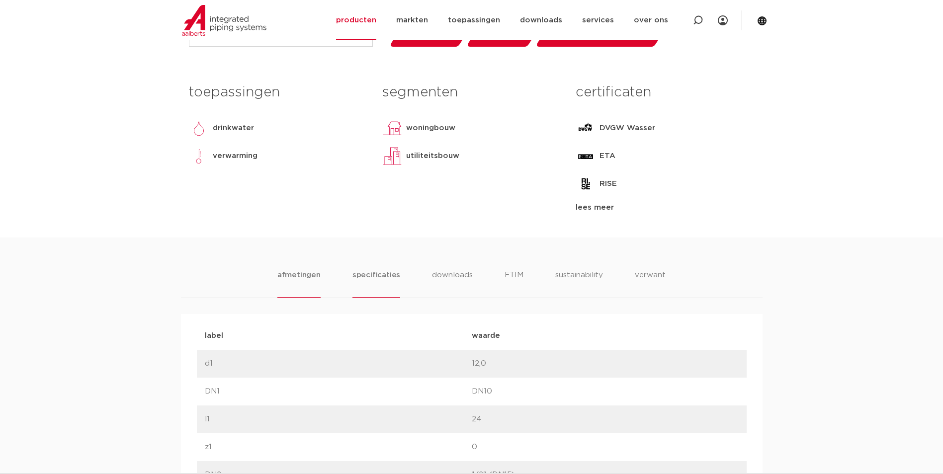
click at [395, 273] on li "specificaties" at bounding box center [377, 284] width 48 height 28
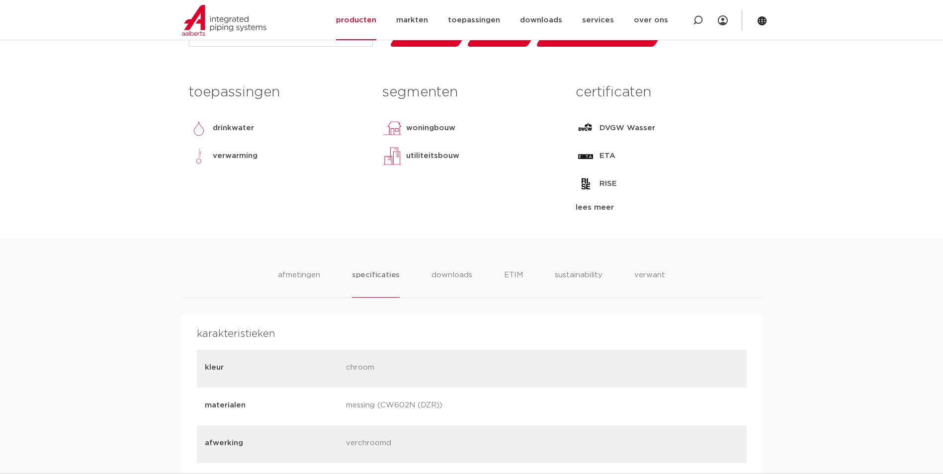
scroll to position [149, 0]
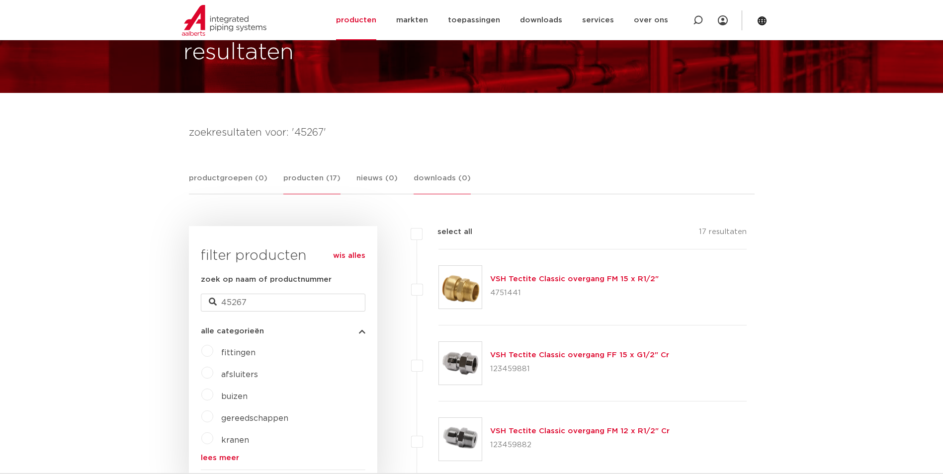
scroll to position [50, 0]
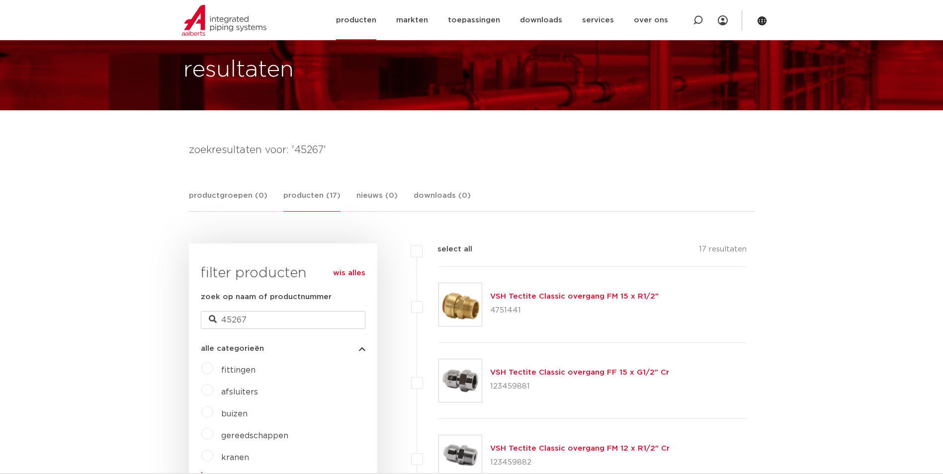
click at [350, 18] on link "producten" at bounding box center [356, 20] width 40 height 40
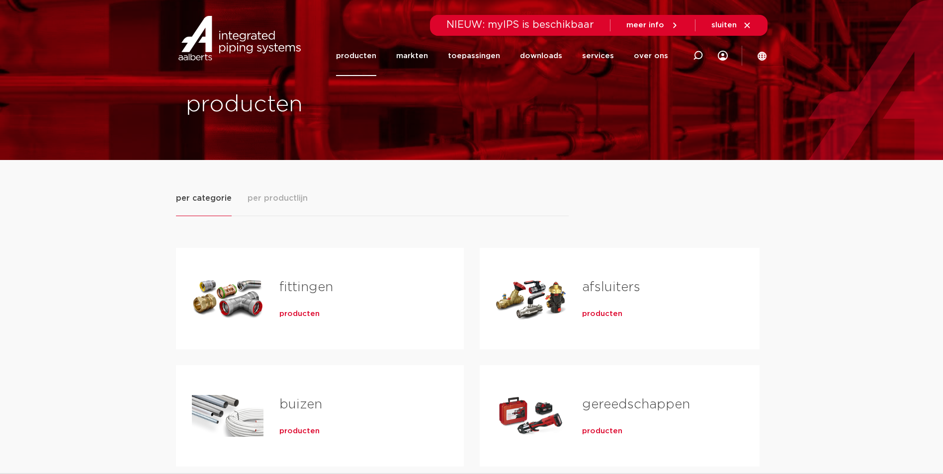
click at [311, 316] on span "producten" at bounding box center [299, 314] width 40 height 10
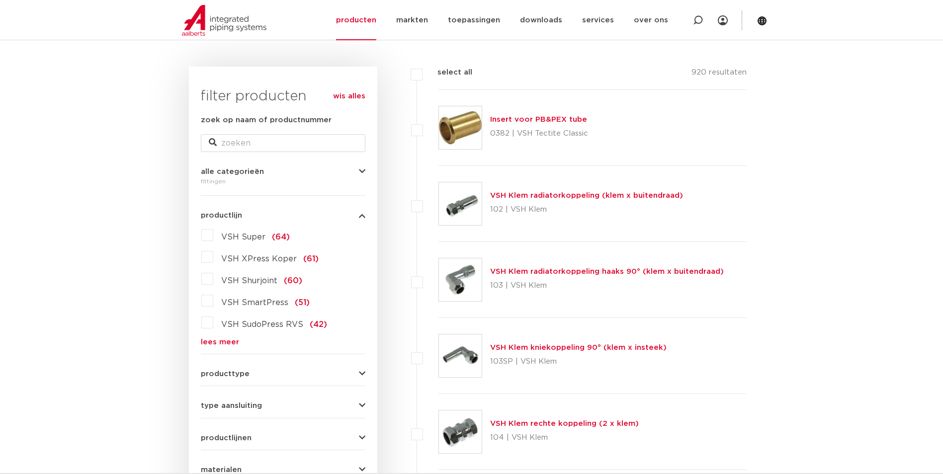
scroll to position [149, 0]
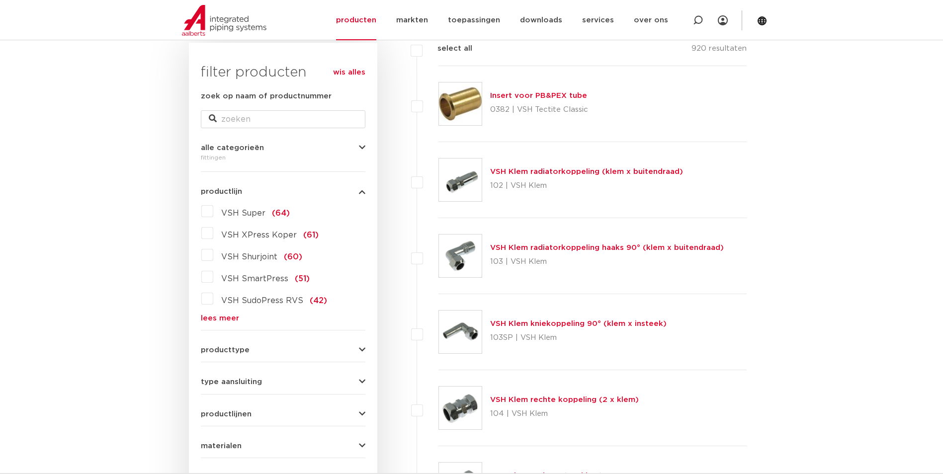
click at [229, 317] on link "lees meer" at bounding box center [283, 318] width 165 height 7
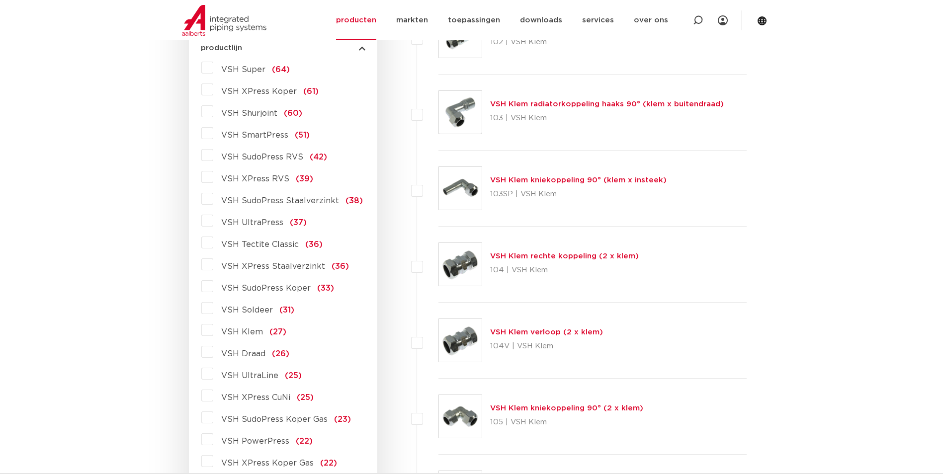
scroll to position [298, 0]
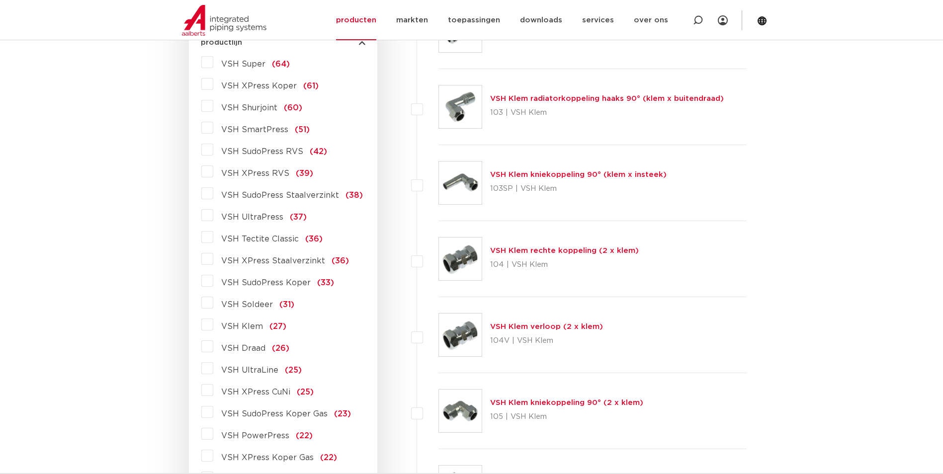
click at [267, 241] on span "VSH Tectite Classic" at bounding box center [260, 239] width 78 height 8
click at [0, 0] on input "VSH Tectite Classic (36)" at bounding box center [0, 0] width 0 height 0
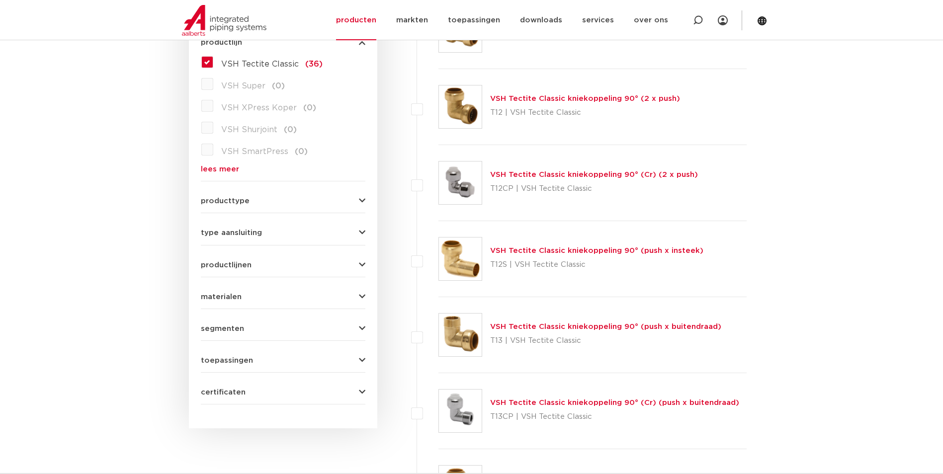
click at [555, 95] on link "VSH Tectite Classic kniekoppeling 90° (2 x push)" at bounding box center [585, 98] width 190 height 7
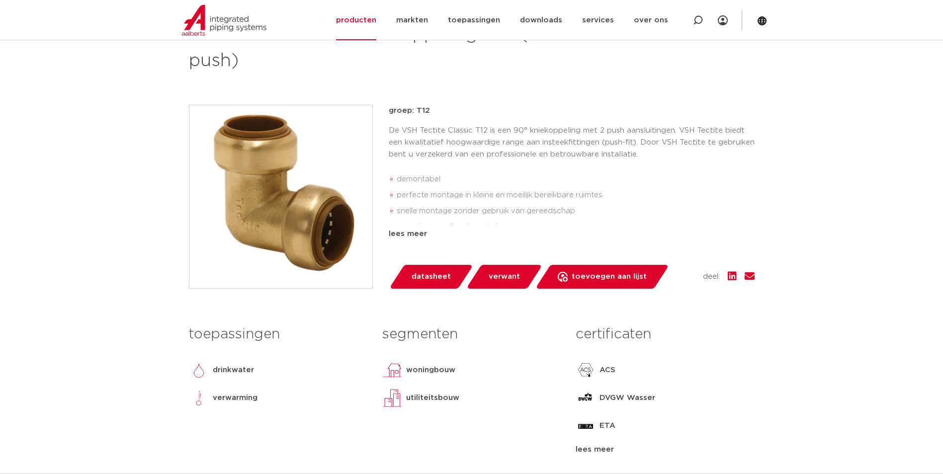
scroll to position [348, 0]
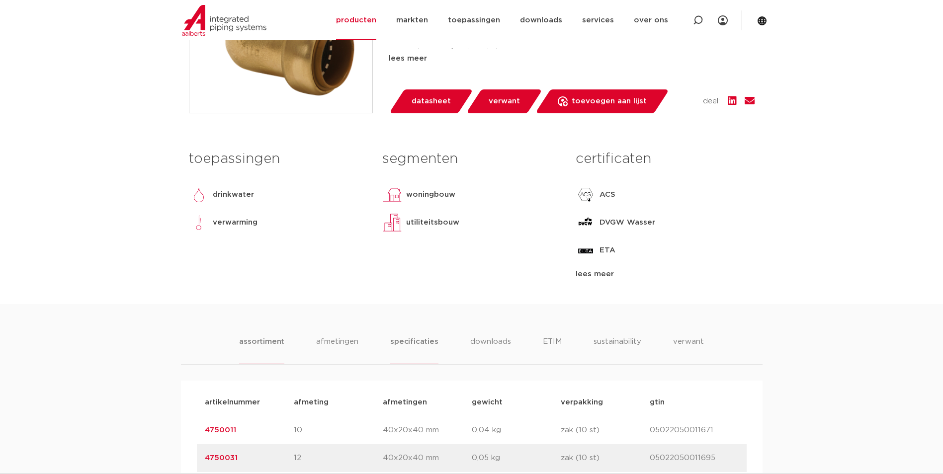
click at [413, 353] on li "specificaties" at bounding box center [414, 350] width 48 height 28
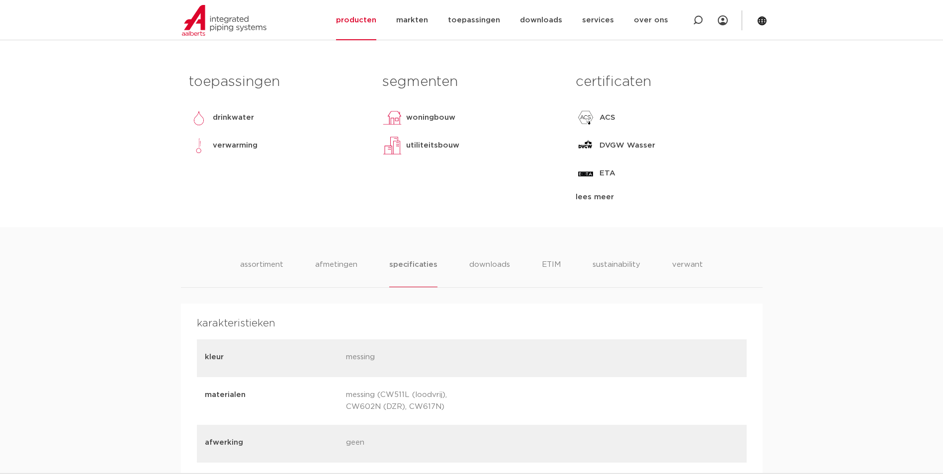
scroll to position [448, 0]
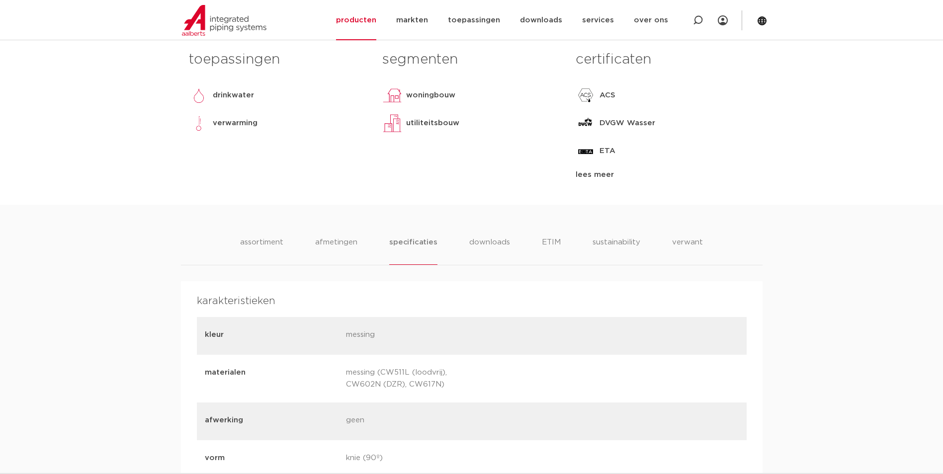
drag, startPoint x: 445, startPoint y: 384, endPoint x: 346, endPoint y: 370, distance: 99.4
click at [346, 370] on p "messing (CW511L (loodvrij), CW602N (DZR), CW617N)" at bounding box center [413, 379] width 134 height 24
copy p "messing (CW511L (loodvrij), CW602N (DZR), CW617N)"
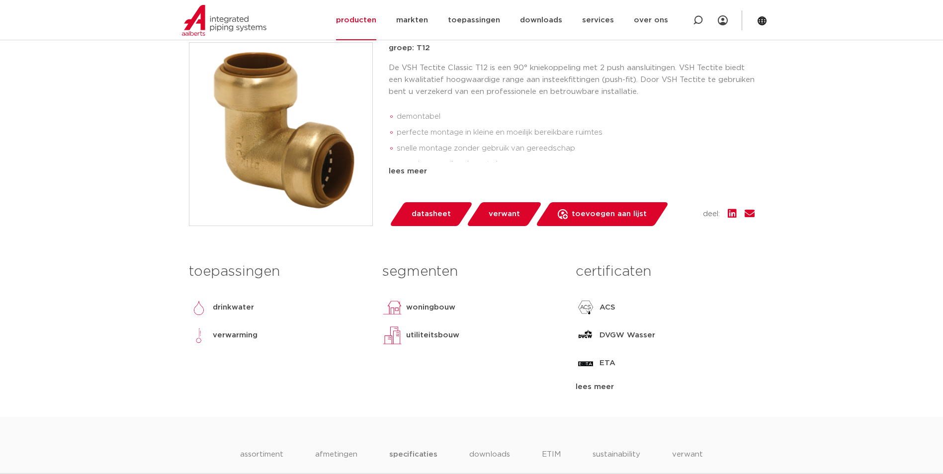
scroll to position [199, 0]
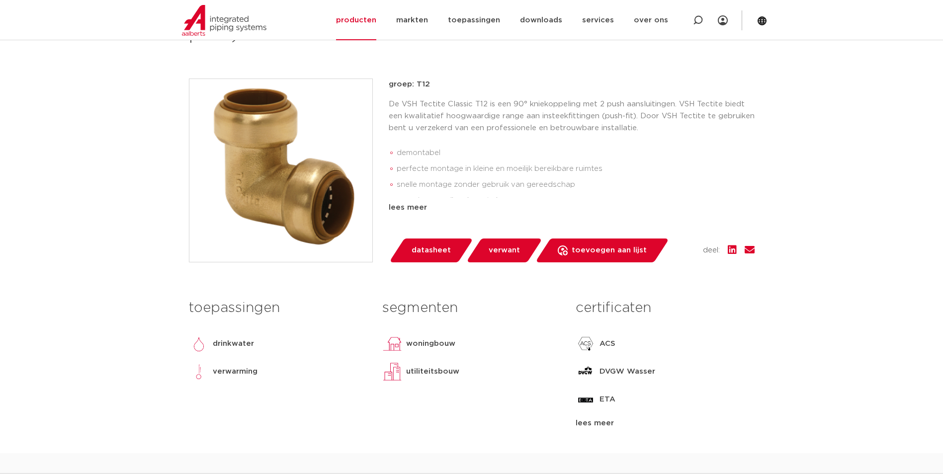
click at [742, 180] on li "snelle montage zonder gebruik van gereedschap" at bounding box center [576, 185] width 358 height 16
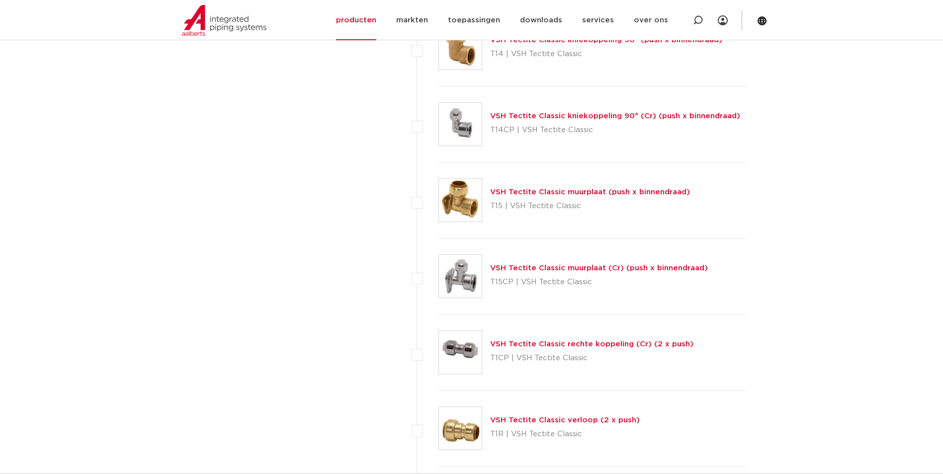
scroll to position [746, 0]
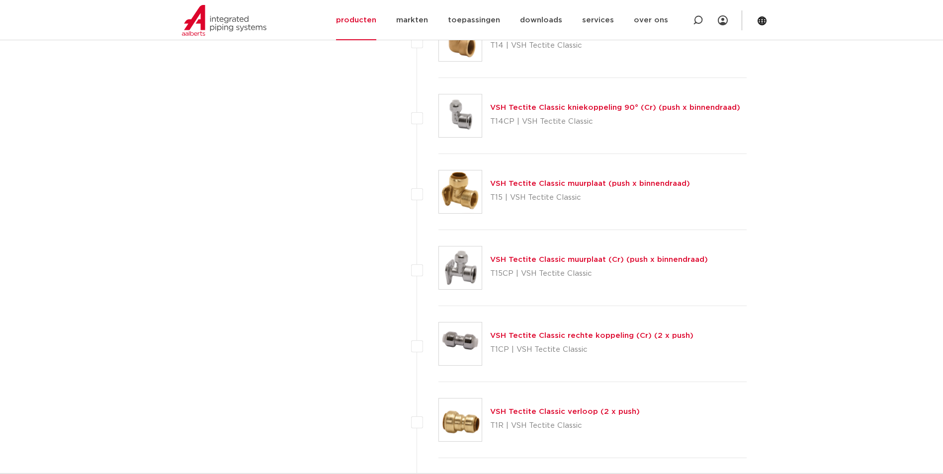
click at [559, 180] on link "VSH Tectite Classic muurplaat (push x binnendraad)" at bounding box center [590, 183] width 200 height 7
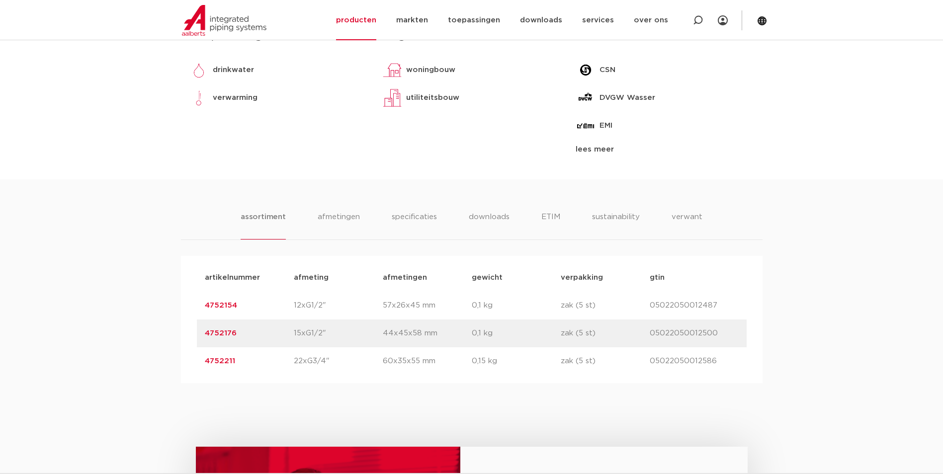
scroll to position [547, 0]
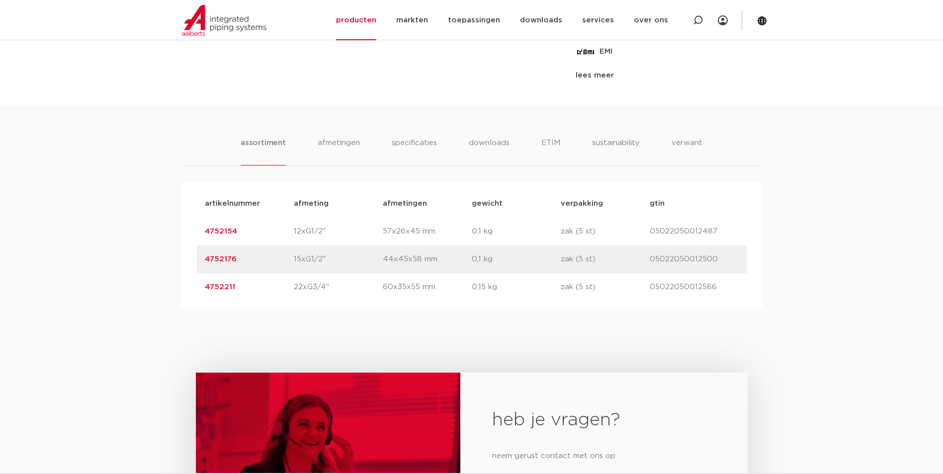
click at [404, 135] on div "assortiment afmetingen specificaties downloads ETIM sustainability verwant asso…" at bounding box center [471, 207] width 943 height 204
click at [408, 144] on li "specificaties" at bounding box center [414, 151] width 48 height 28
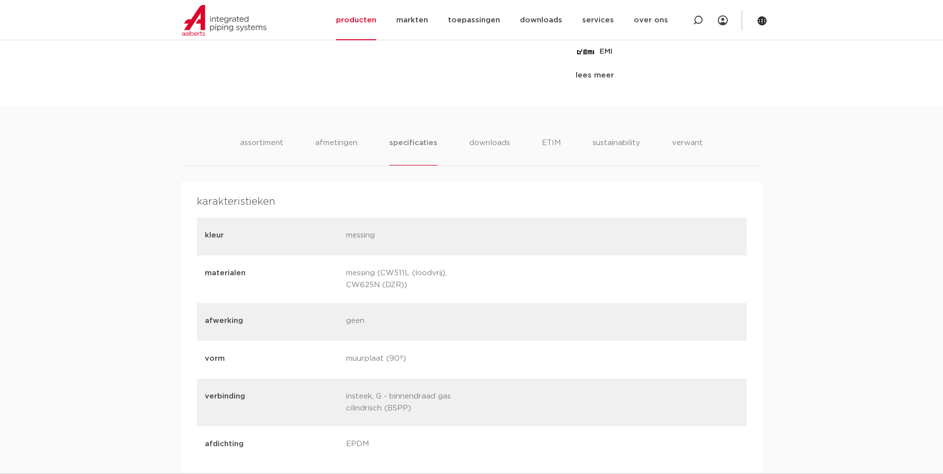
drag, startPoint x: 408, startPoint y: 287, endPoint x: 322, endPoint y: 268, distance: 88.2
click at [322, 268] on div "materialen messing (CW511L (loodvrij), CW625N (DZR))" at bounding box center [472, 280] width 550 height 48
copy div "messing (CW511L (loodvrij), CW625N (DZR))"
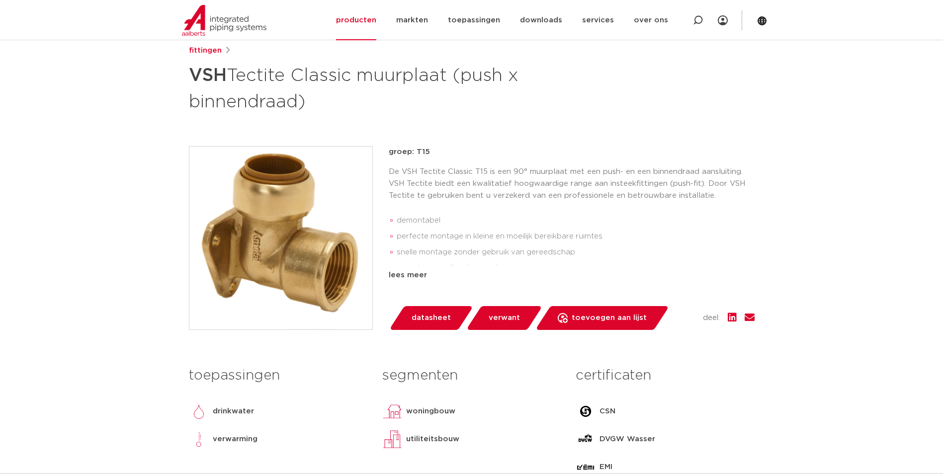
scroll to position [99, 0]
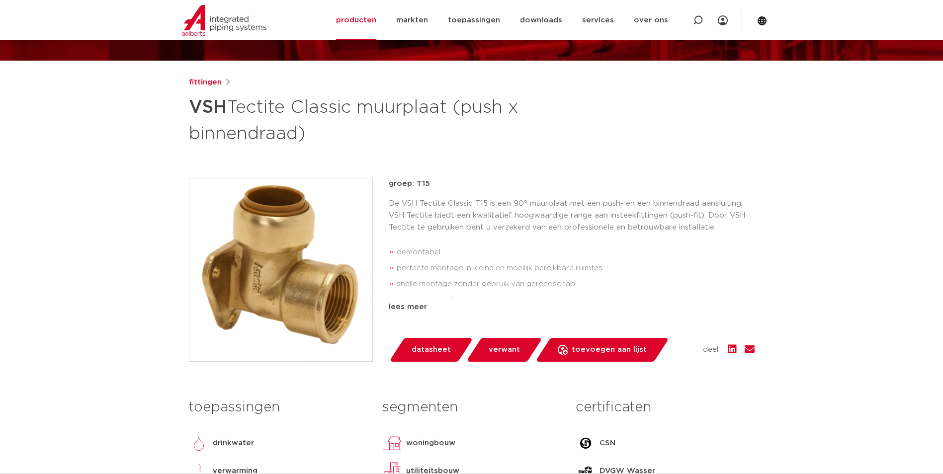
click at [310, 233] on img at bounding box center [280, 270] width 183 height 183
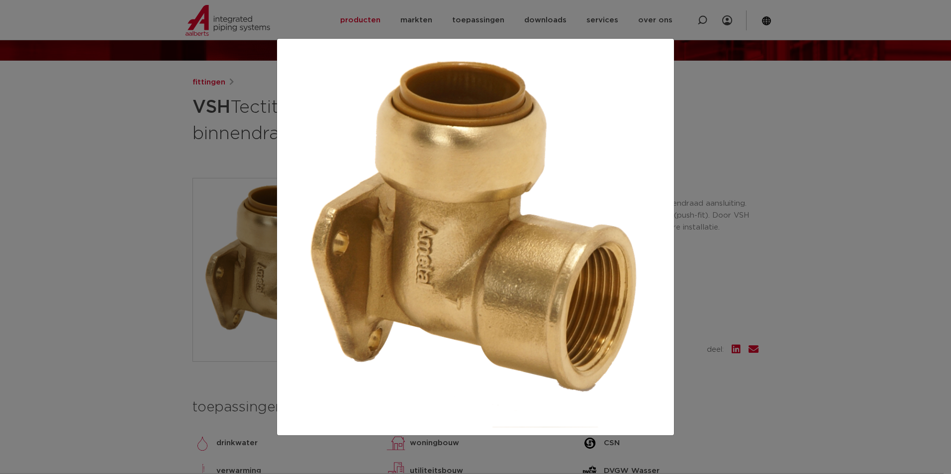
click at [681, 186] on div at bounding box center [475, 237] width 951 height 474
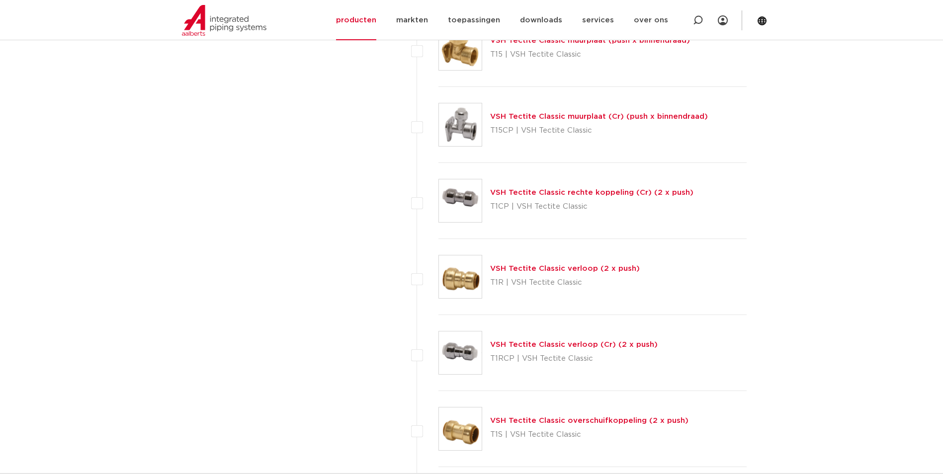
scroll to position [895, 0]
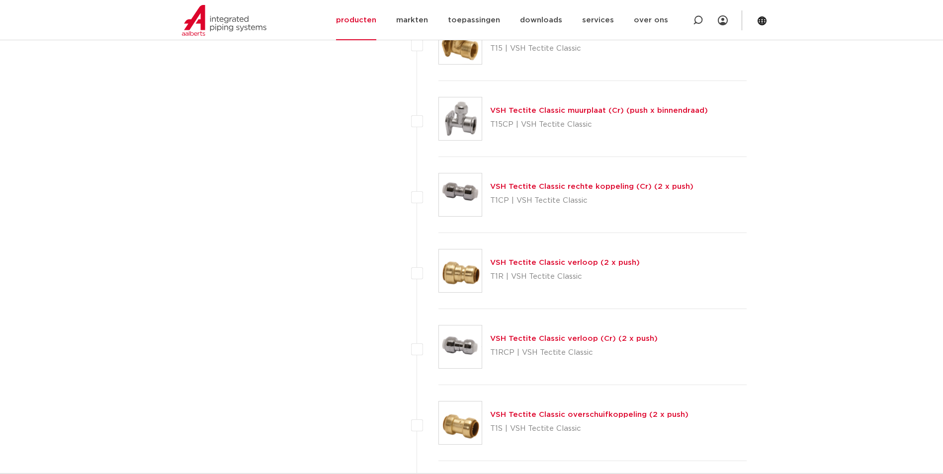
click at [589, 263] on link "VSH Tectite Classic verloop (2 x push)" at bounding box center [565, 262] width 150 height 7
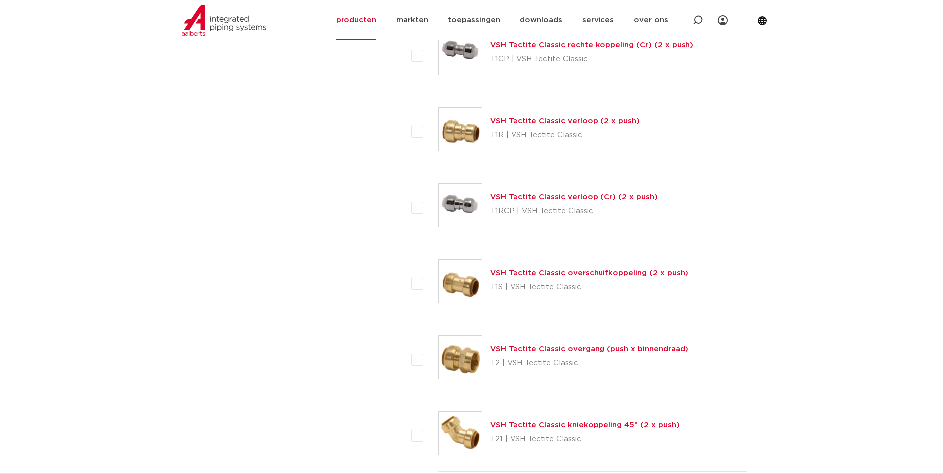
scroll to position [1044, 0]
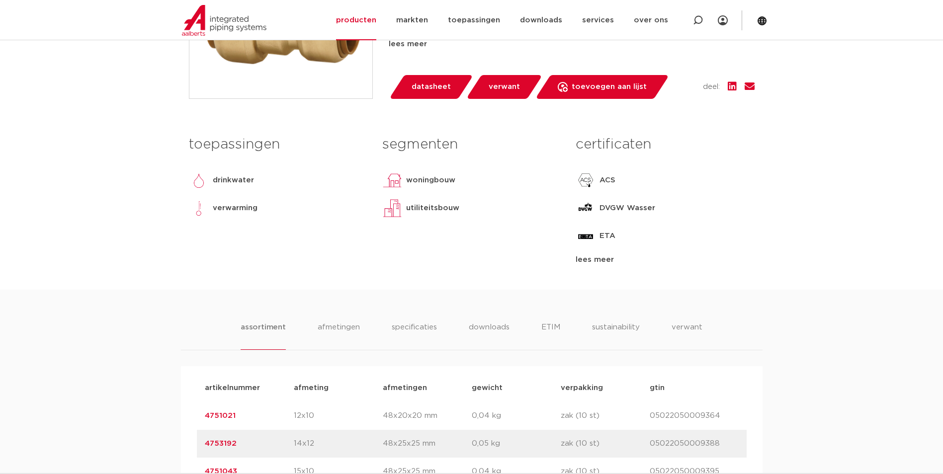
scroll to position [448, 0]
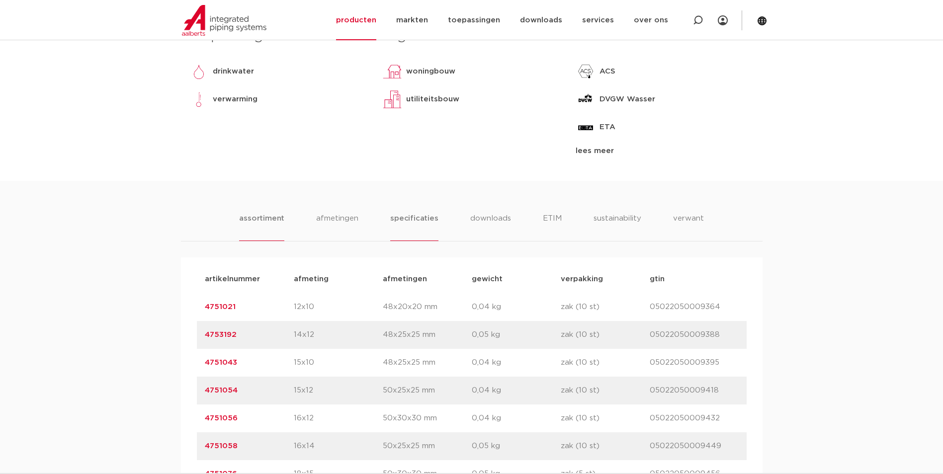
click at [419, 219] on li "specificaties" at bounding box center [414, 227] width 48 height 28
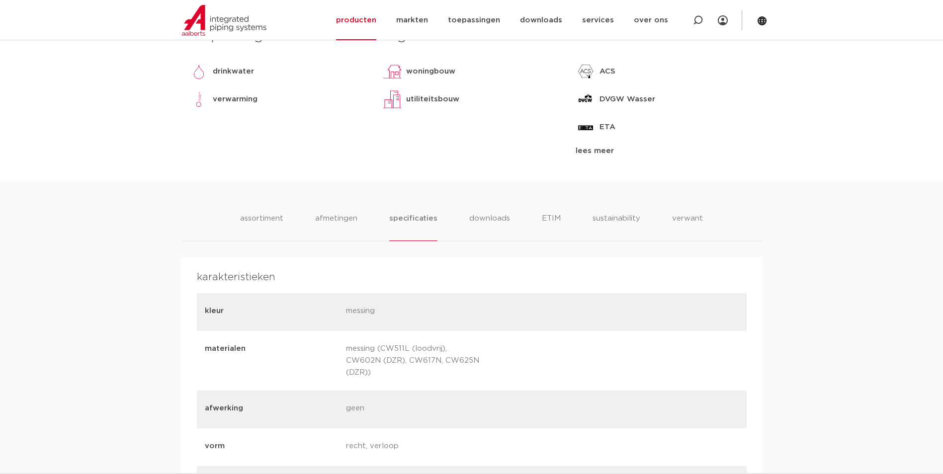
click at [605, 151] on div "lees meer" at bounding box center [665, 151] width 179 height 12
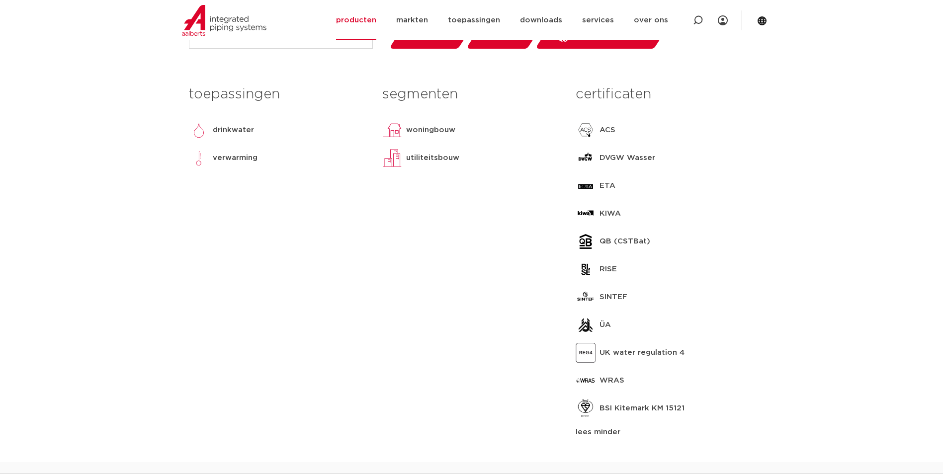
scroll to position [249, 0]
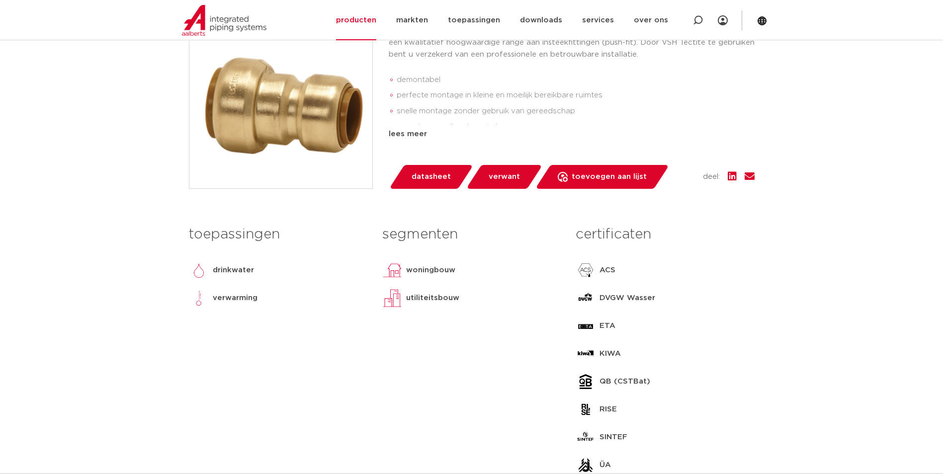
click at [305, 343] on div "toepassingen drinkwater verwarming lees meer lees minder" at bounding box center [277, 400] width 193 height 358
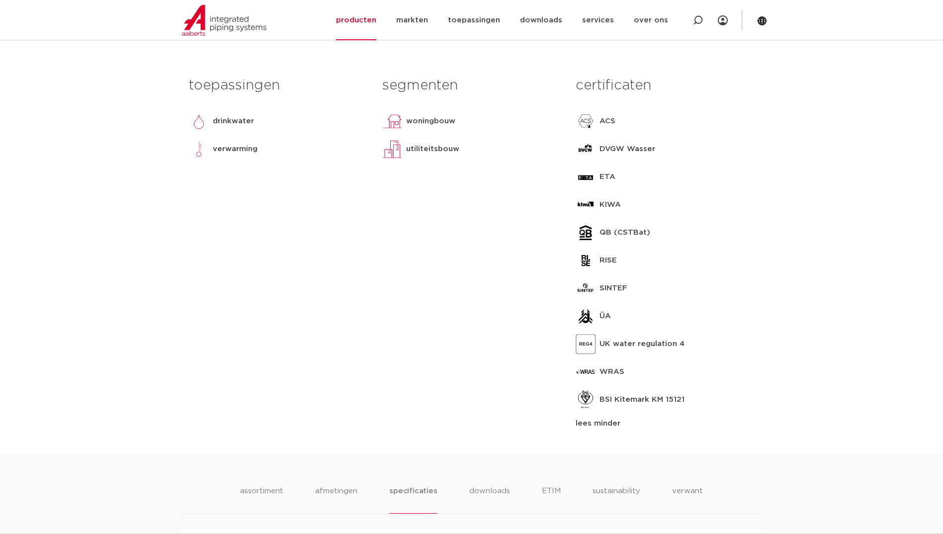
scroll to position [99, 0]
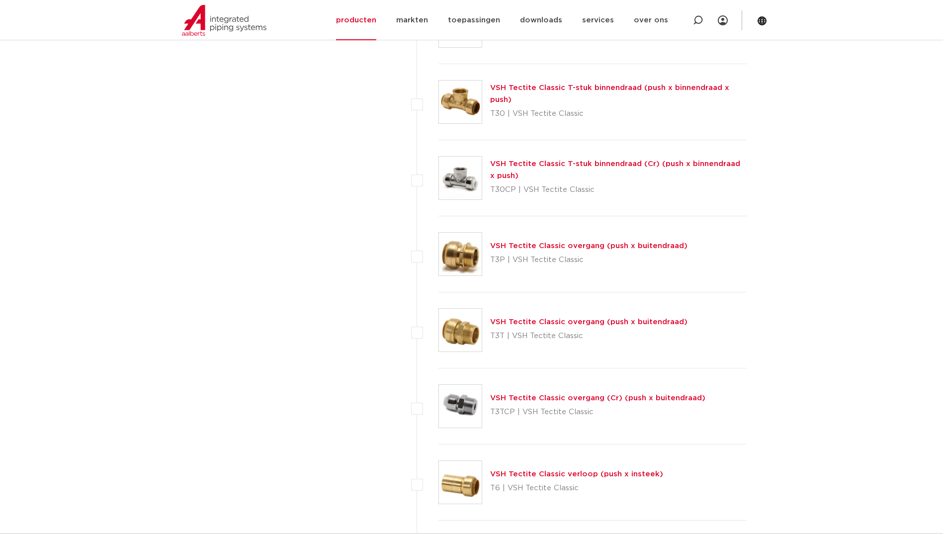
scroll to position [2337, 0]
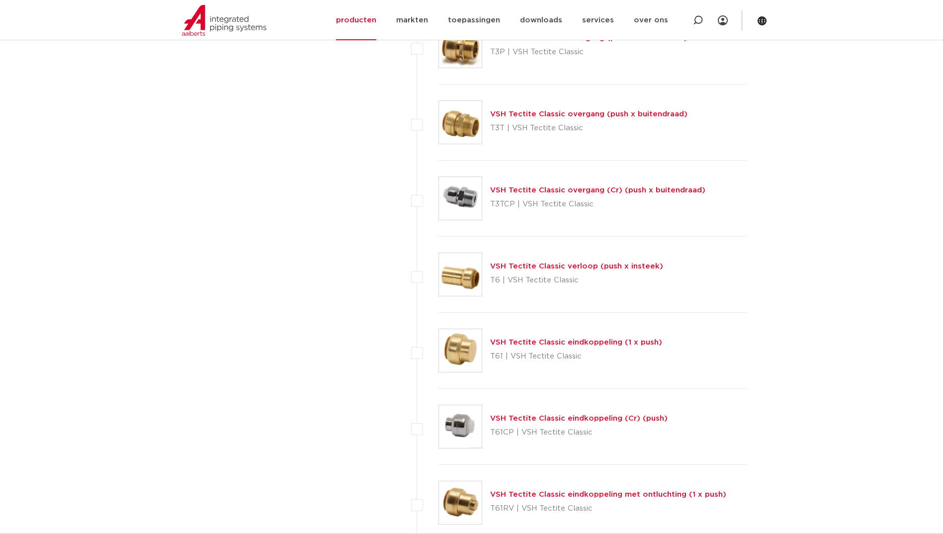
click at [540, 345] on link "VSH Tectite Classic eindkoppeling (1 x push)" at bounding box center [576, 342] width 172 height 7
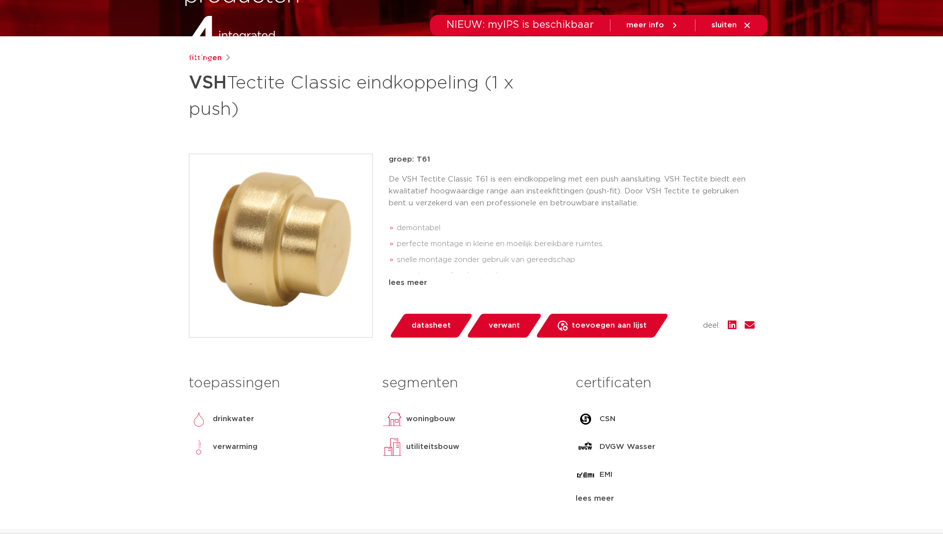
scroll to position [298, 0]
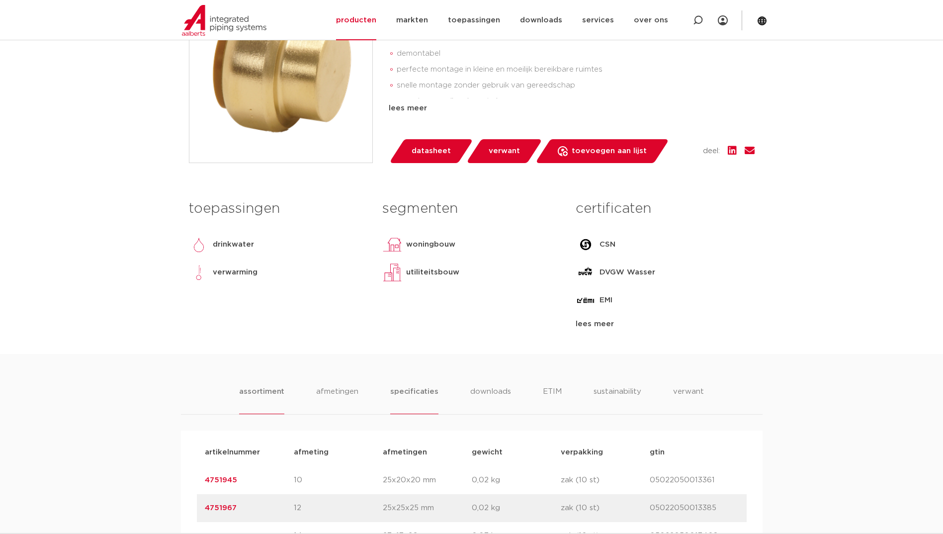
click at [413, 389] on li "specificaties" at bounding box center [414, 400] width 48 height 28
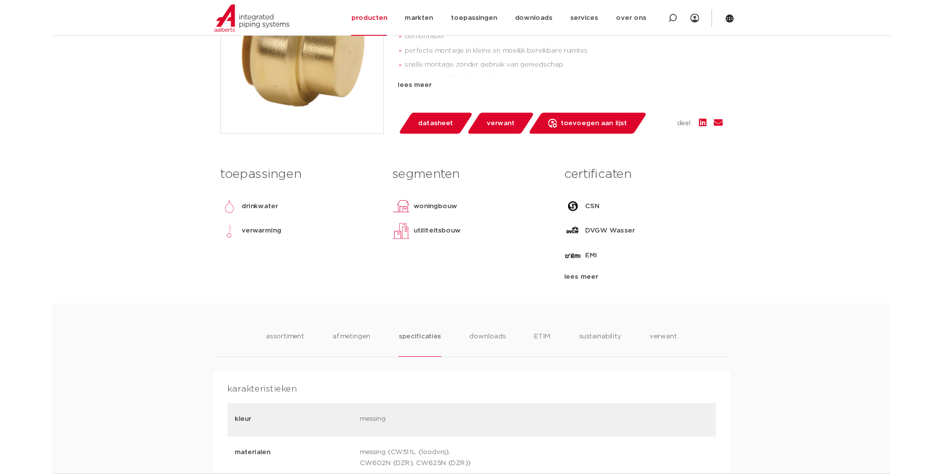
scroll to position [448, 0]
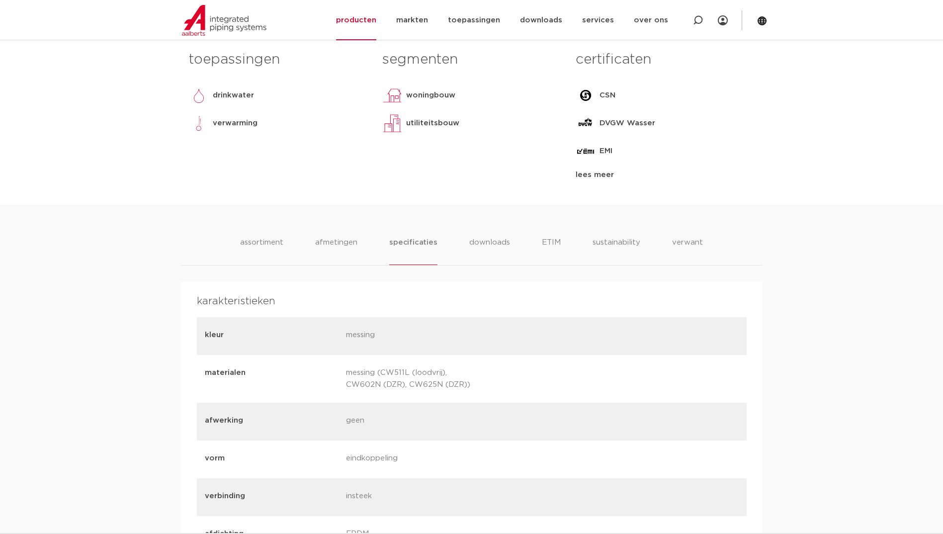
drag, startPoint x: 347, startPoint y: 375, endPoint x: 481, endPoint y: 385, distance: 134.6
click at [481, 385] on div "materialen messing (CW511L (loodvrij), CW602N (DZR), CW625N (DZR))" at bounding box center [472, 379] width 550 height 48
copy p "messing (CW511L (loodvrij), CW602N (DZR), CW625N (DZR))"
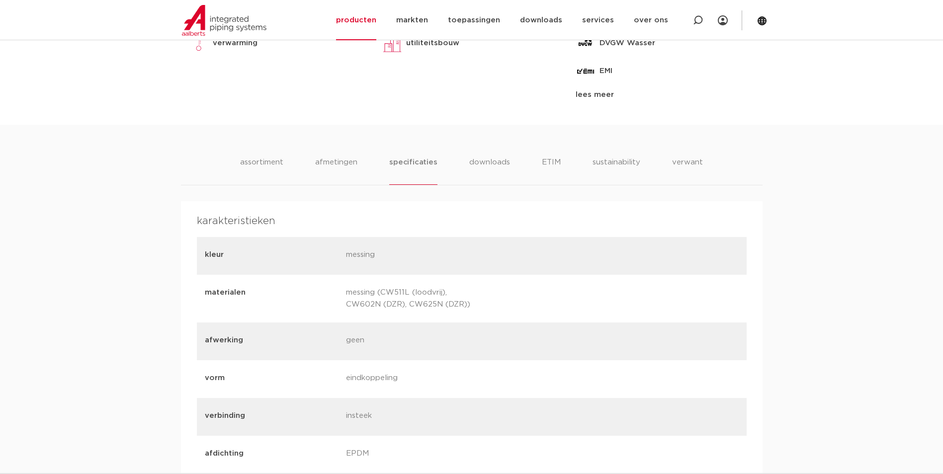
scroll to position [597, 0]
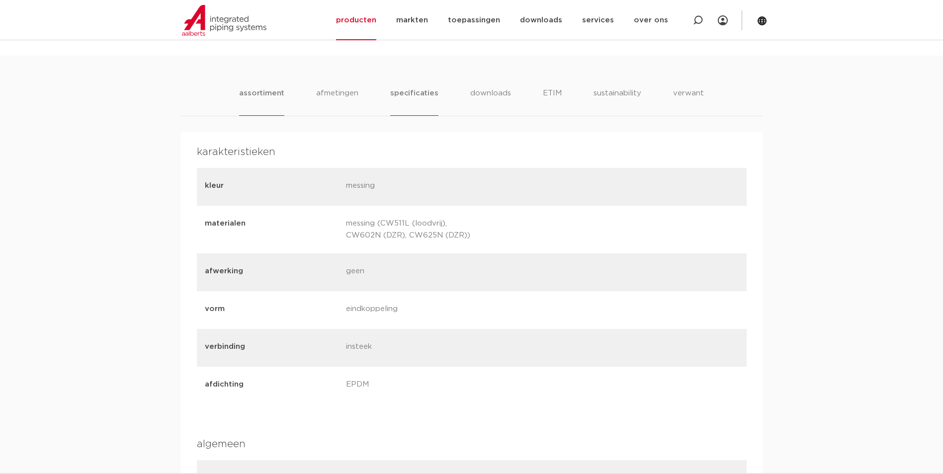
click at [252, 89] on li "assortiment" at bounding box center [261, 102] width 45 height 28
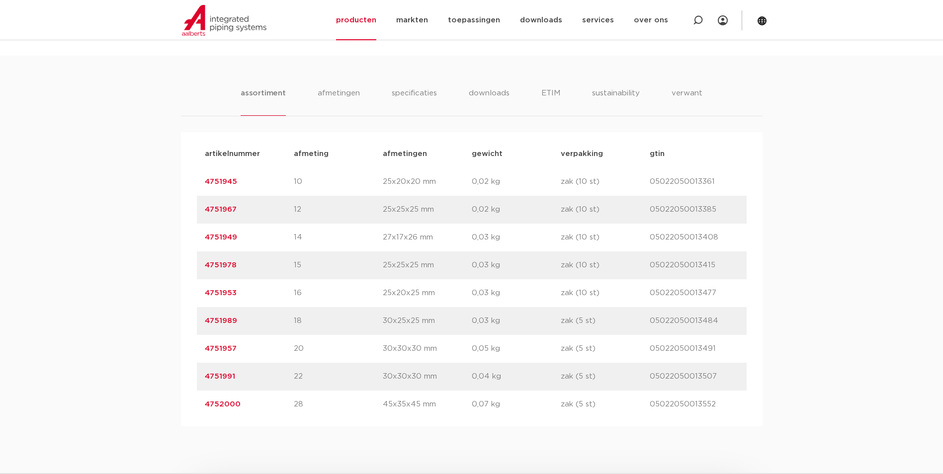
drag, startPoint x: 502, startPoint y: 379, endPoint x: 470, endPoint y: 377, distance: 32.4
click at [470, 377] on div "artikelnummer 4751991 afmeting 22 afmetingen 30x30x30 mm gewicht 0,04 kg verpak…" at bounding box center [472, 377] width 550 height 28
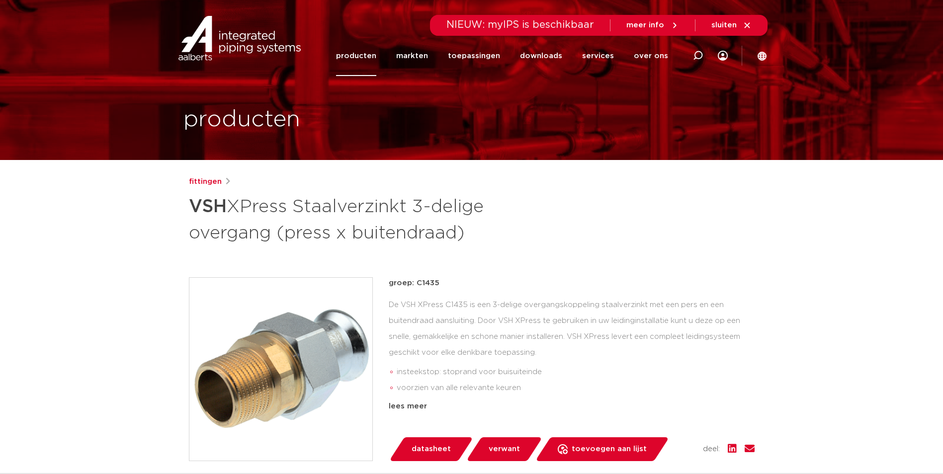
click at [376, 50] on link "producten" at bounding box center [356, 56] width 40 height 40
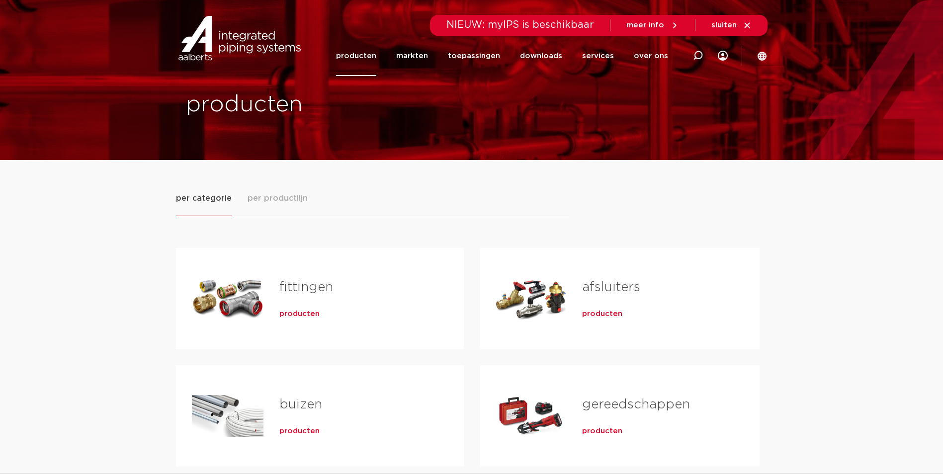
click at [288, 315] on span "producten" at bounding box center [299, 314] width 40 height 10
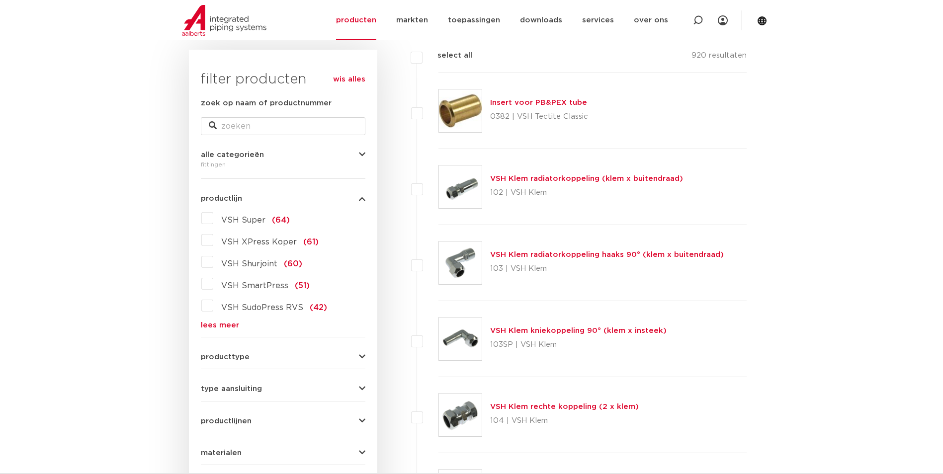
scroll to position [139, 0]
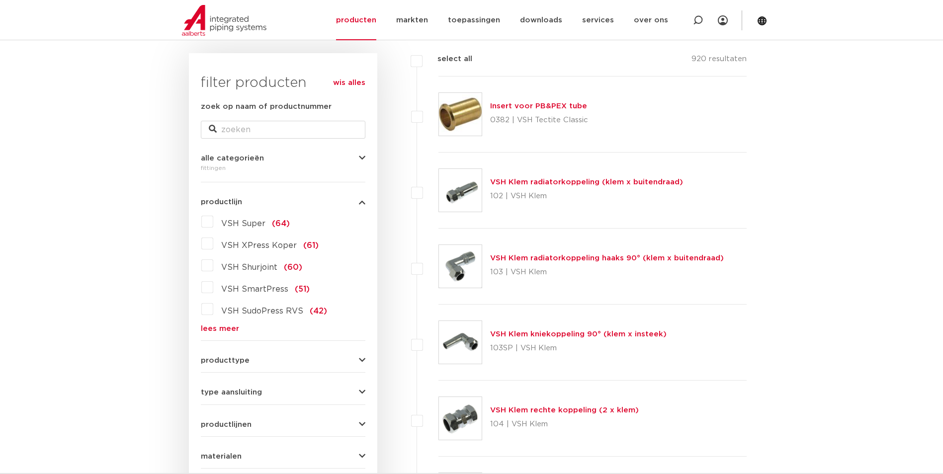
click at [220, 324] on div "VSH Super (64) VSH XPress Koper (61) VSH Shurjoint (60) VSH SmartPress (51) VSH…" at bounding box center [283, 273] width 165 height 119
click at [219, 325] on link "lees meer" at bounding box center [283, 328] width 165 height 7
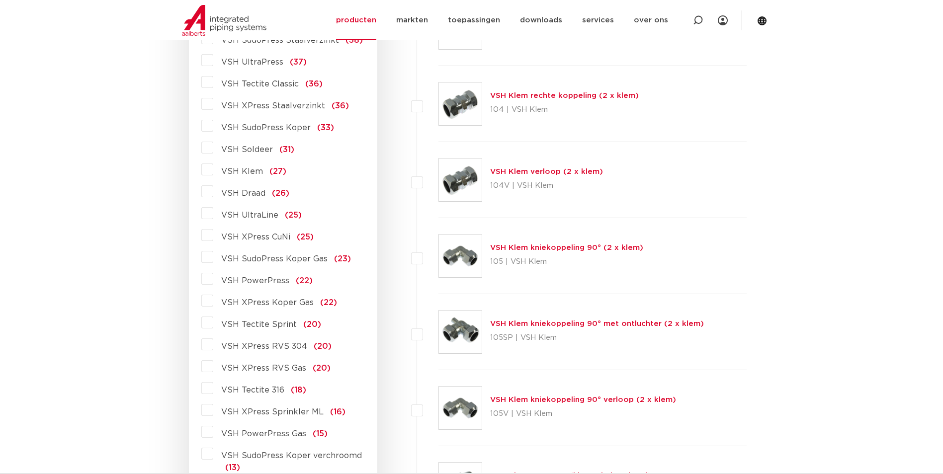
scroll to position [487, 0]
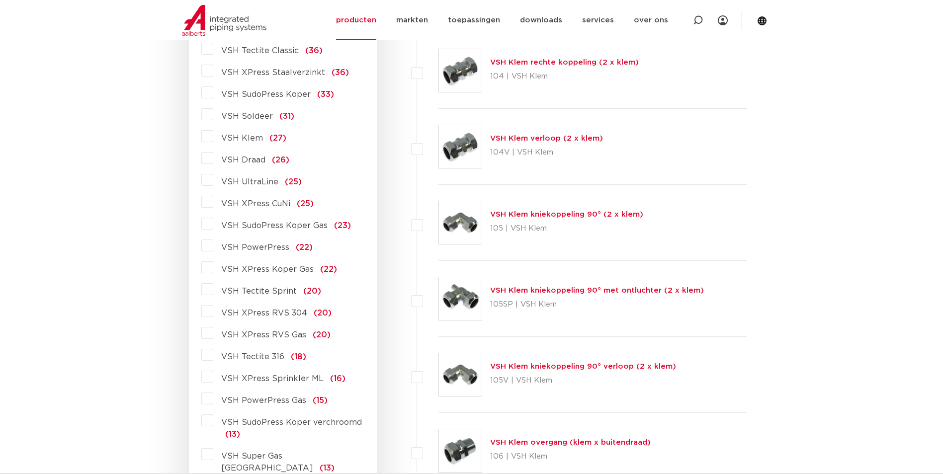
click at [250, 353] on span "VSH Tectite 316" at bounding box center [252, 357] width 63 height 8
click at [0, 0] on input "VSH Tectite 316 (18)" at bounding box center [0, 0] width 0 height 0
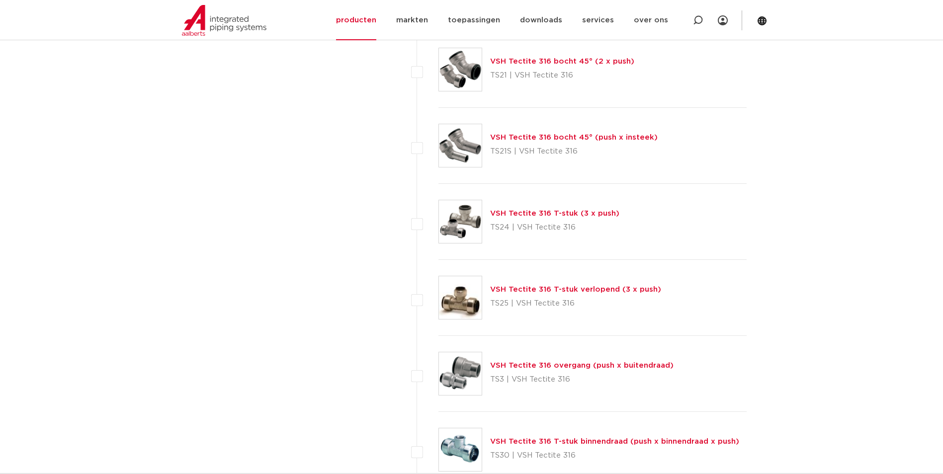
scroll to position [945, 0]
click at [630, 365] on link "VSH Tectite 316 overgang (push x buitendraad)" at bounding box center [581, 364] width 183 height 7
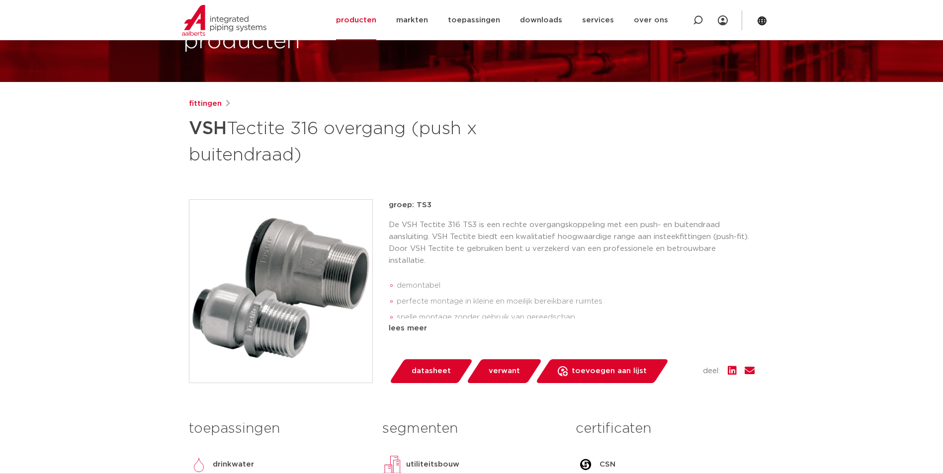
scroll to position [50, 0]
